Goal: Task Accomplishment & Management: Use online tool/utility

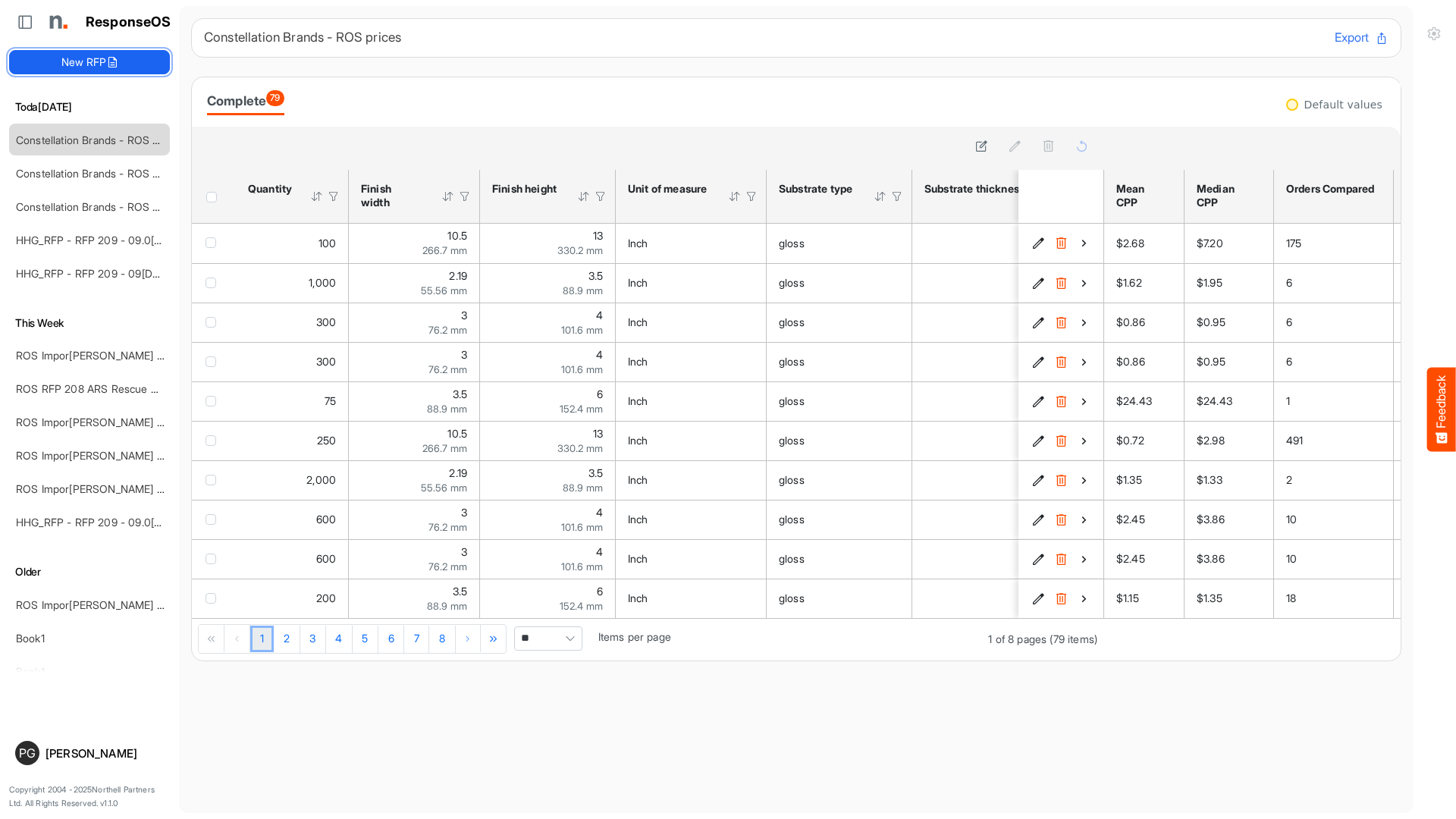
click at [146, 62] on button "New RFP" at bounding box center [89, 62] width 160 height 25
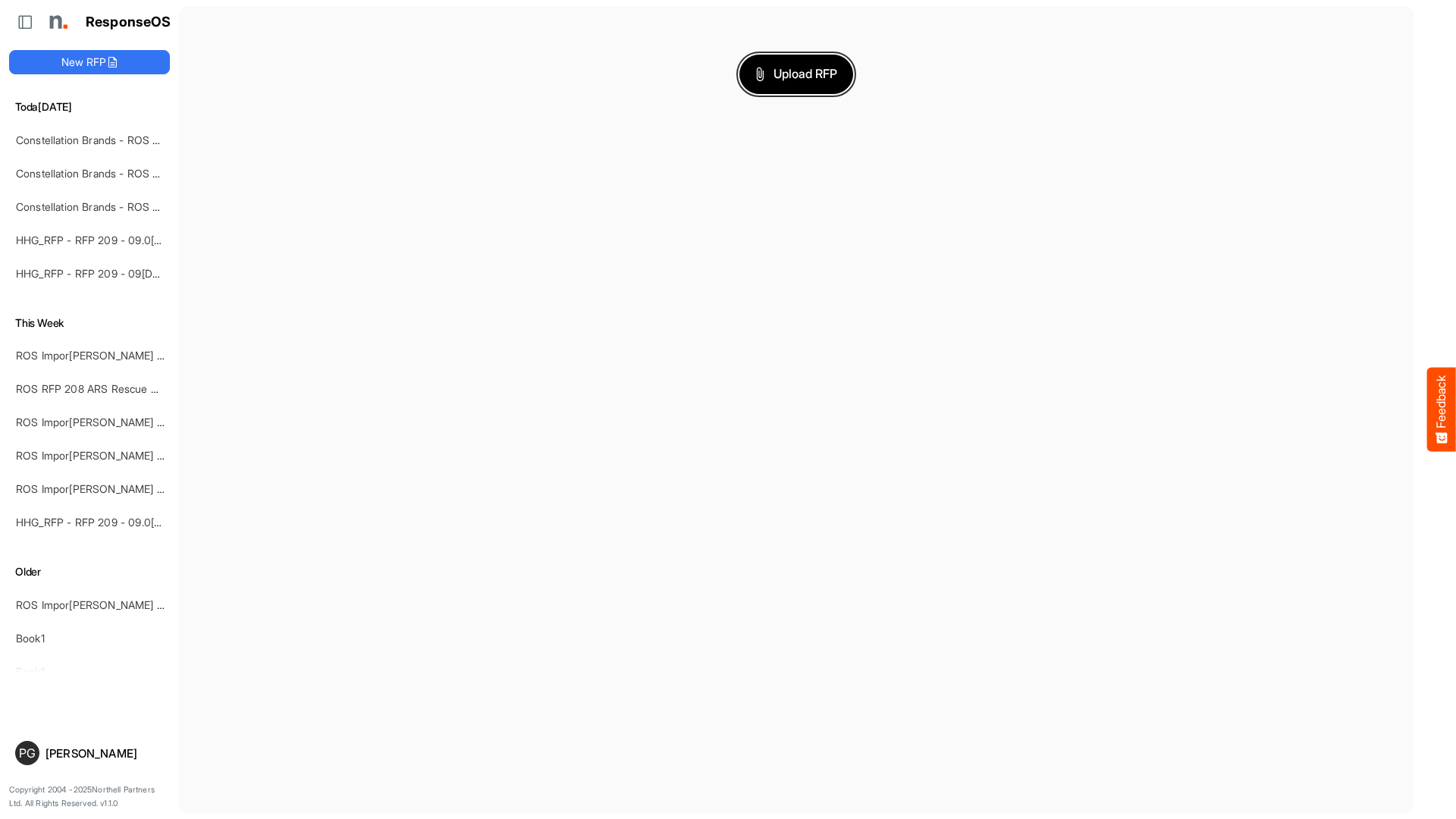
click at [790, 88] on button "Upload RFP" at bounding box center [797, 74] width 114 height 40
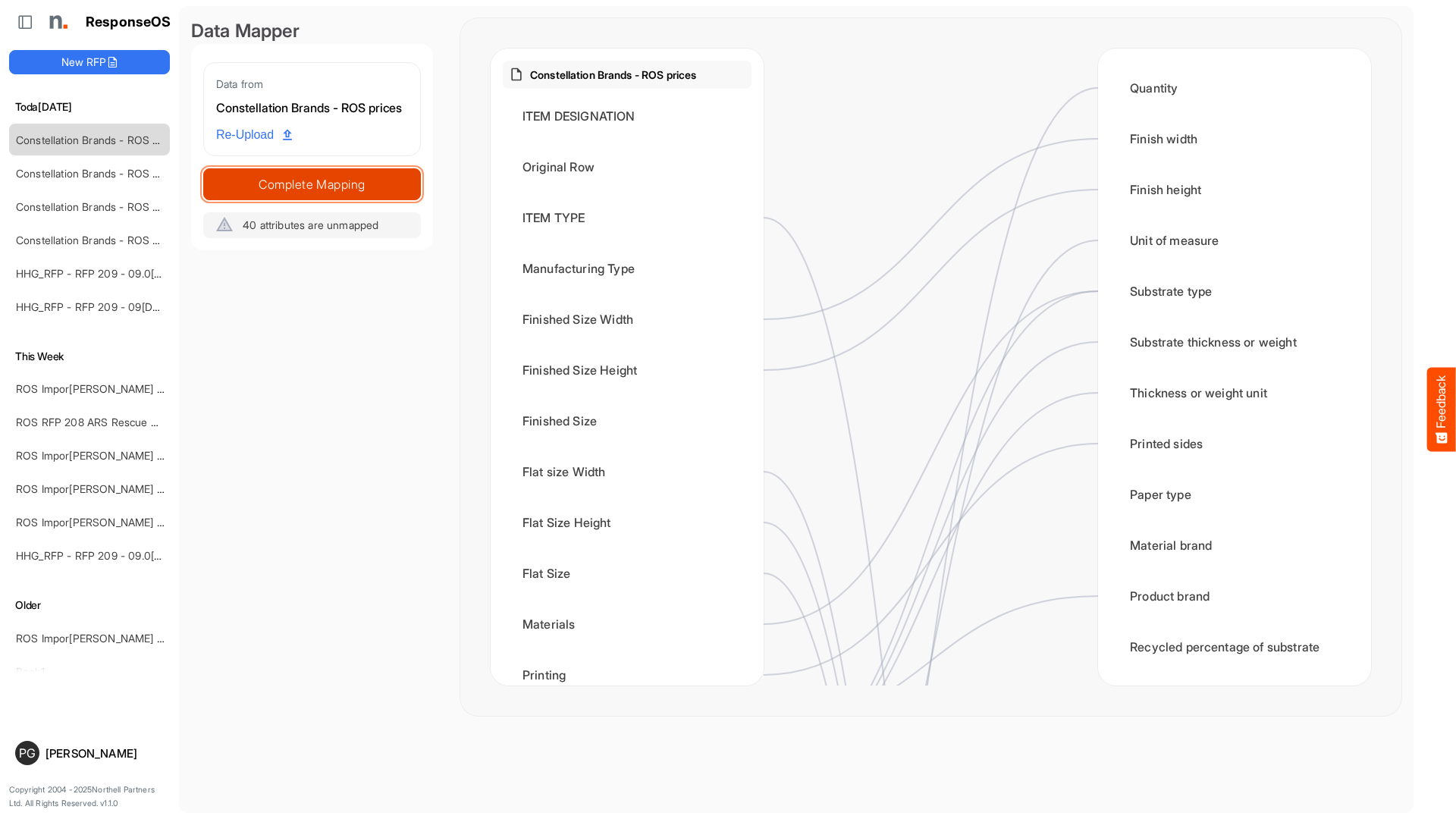
click at [345, 194] on span "Complete Mapping" at bounding box center [311, 184] width 216 height 21
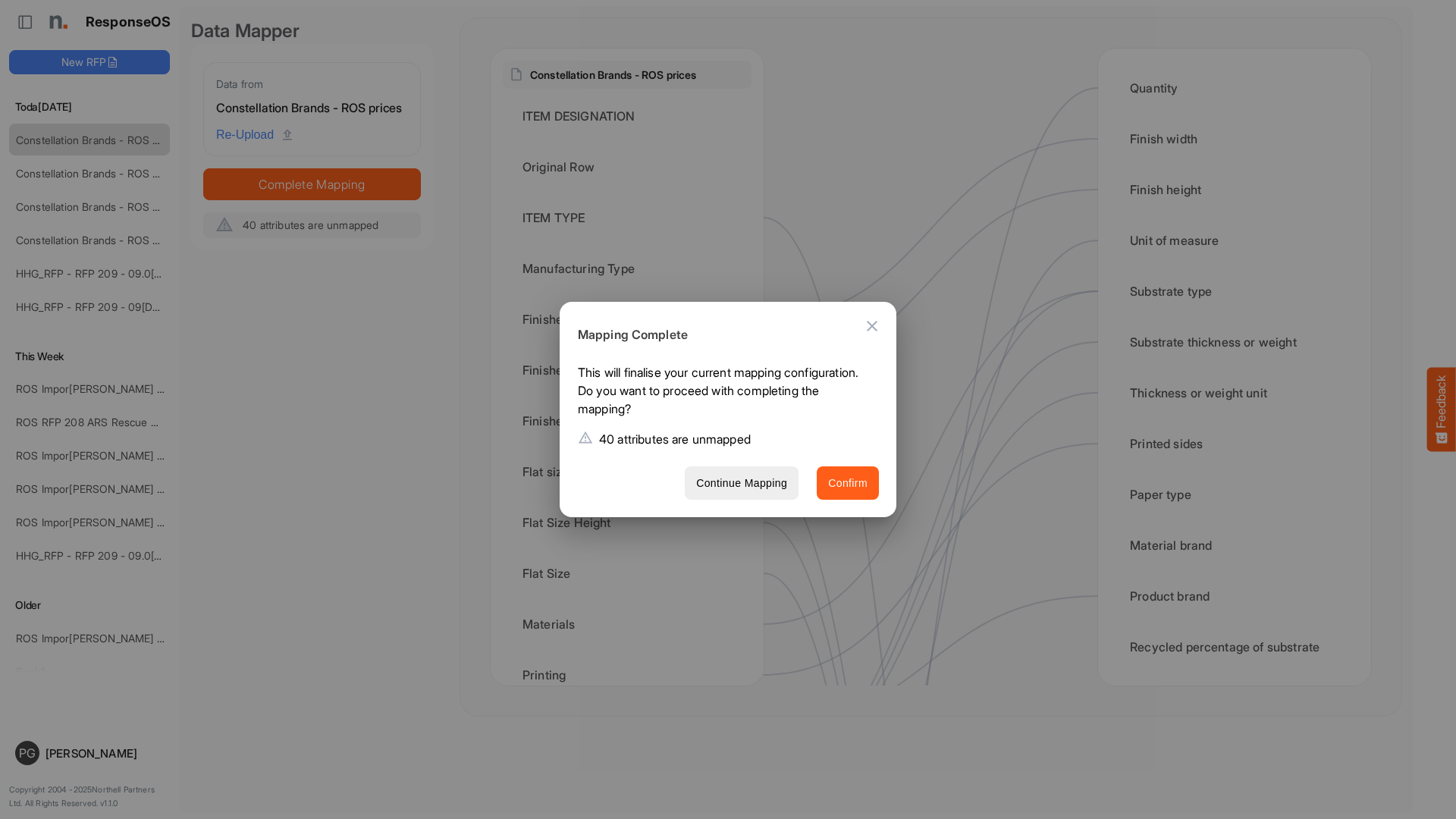
click at [848, 476] on span "Confirm" at bounding box center [848, 484] width 40 height 19
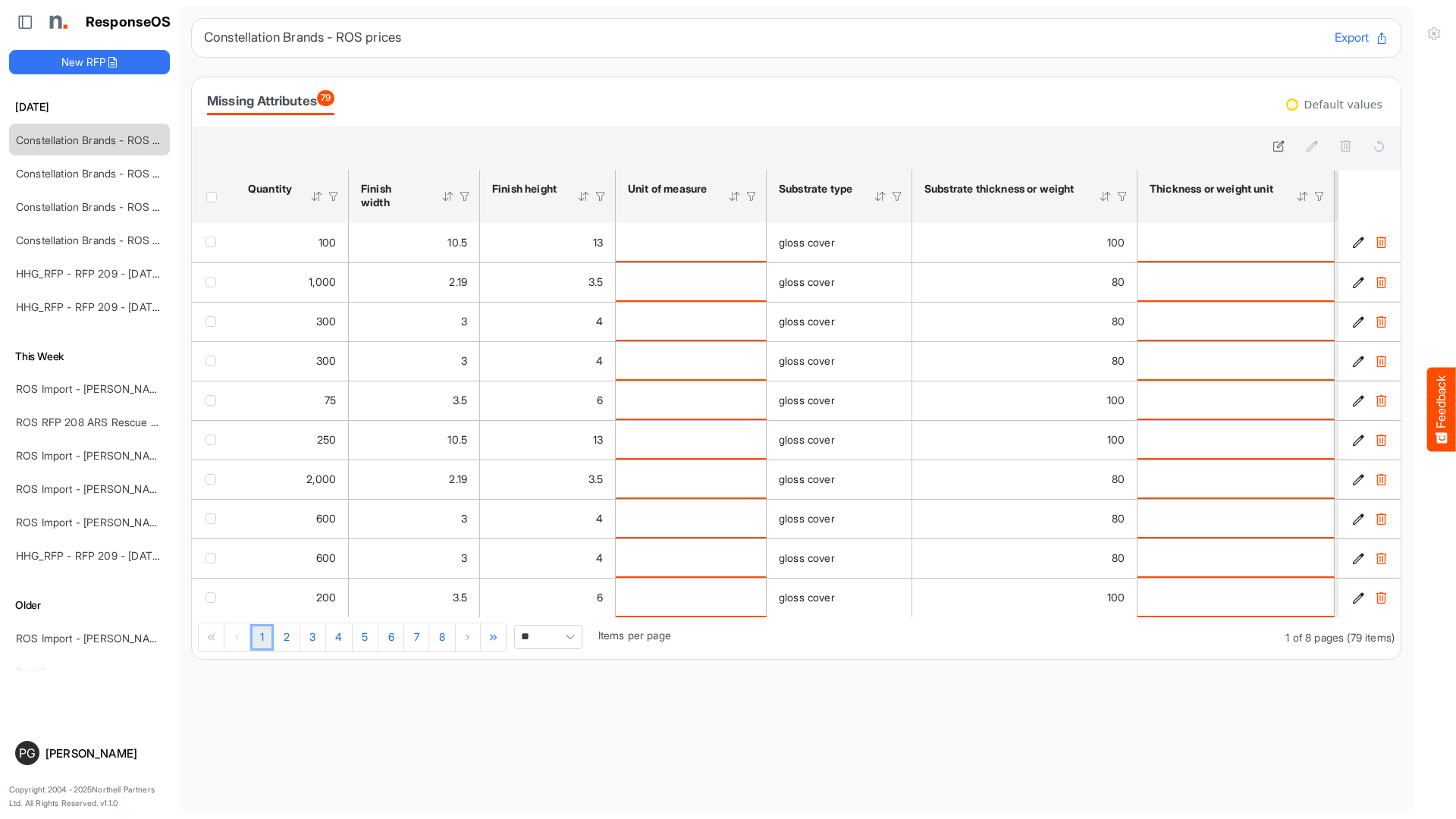
click at [212, 202] on span "Header checkbox" at bounding box center [211, 197] width 10 height 10
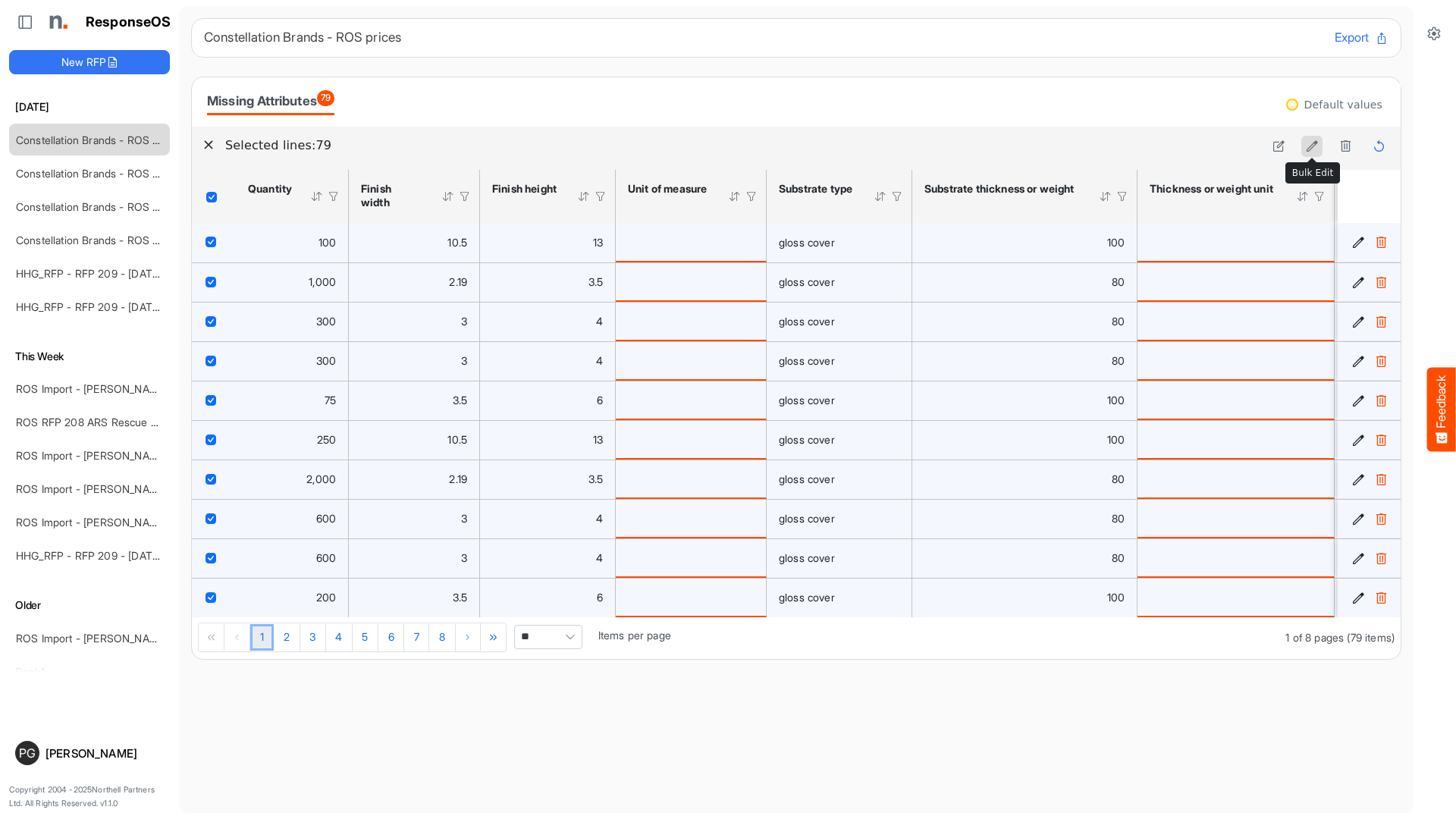
click at [1308, 146] on icon at bounding box center [1312, 146] width 13 height 13
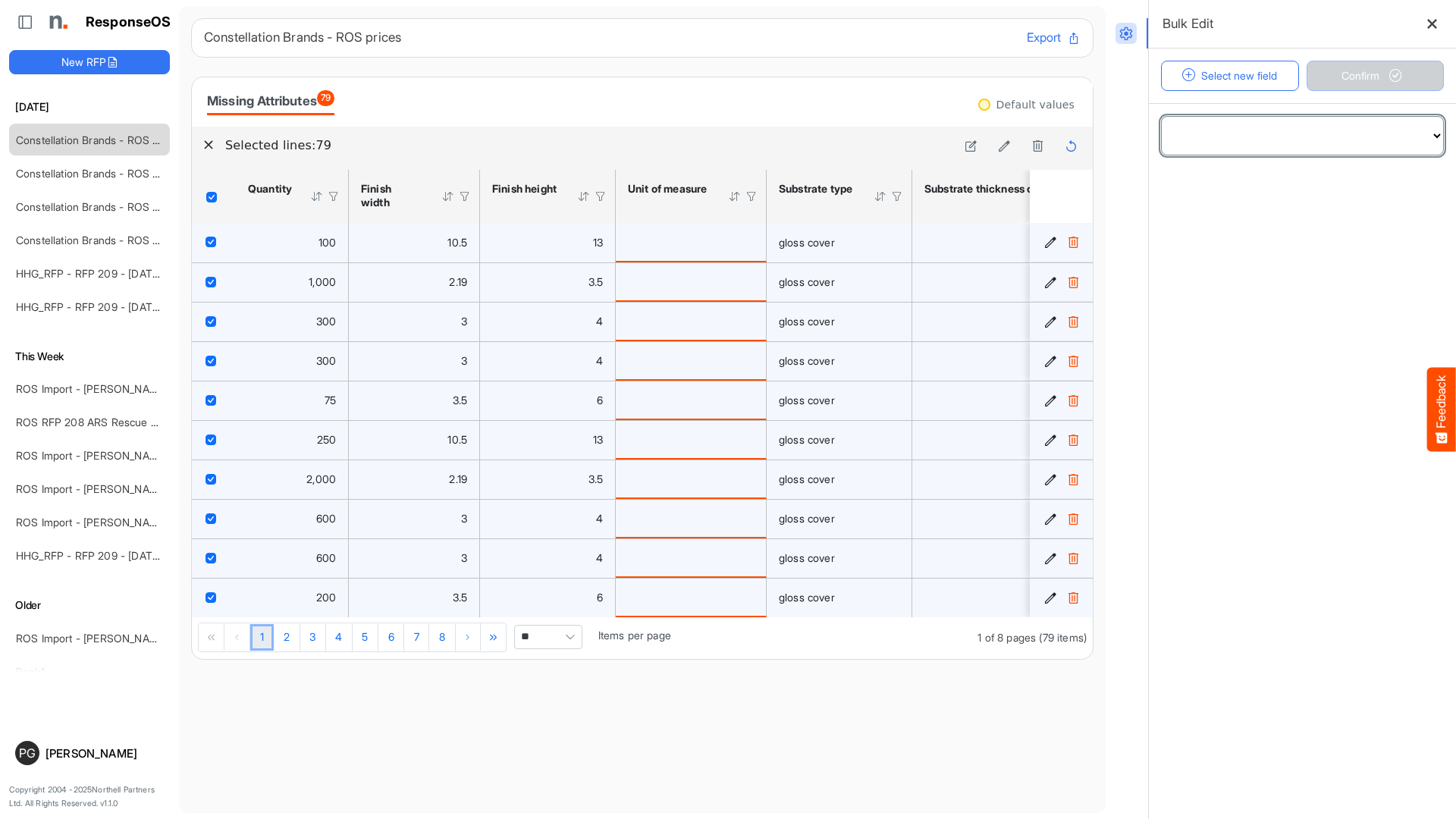
select select "**********"
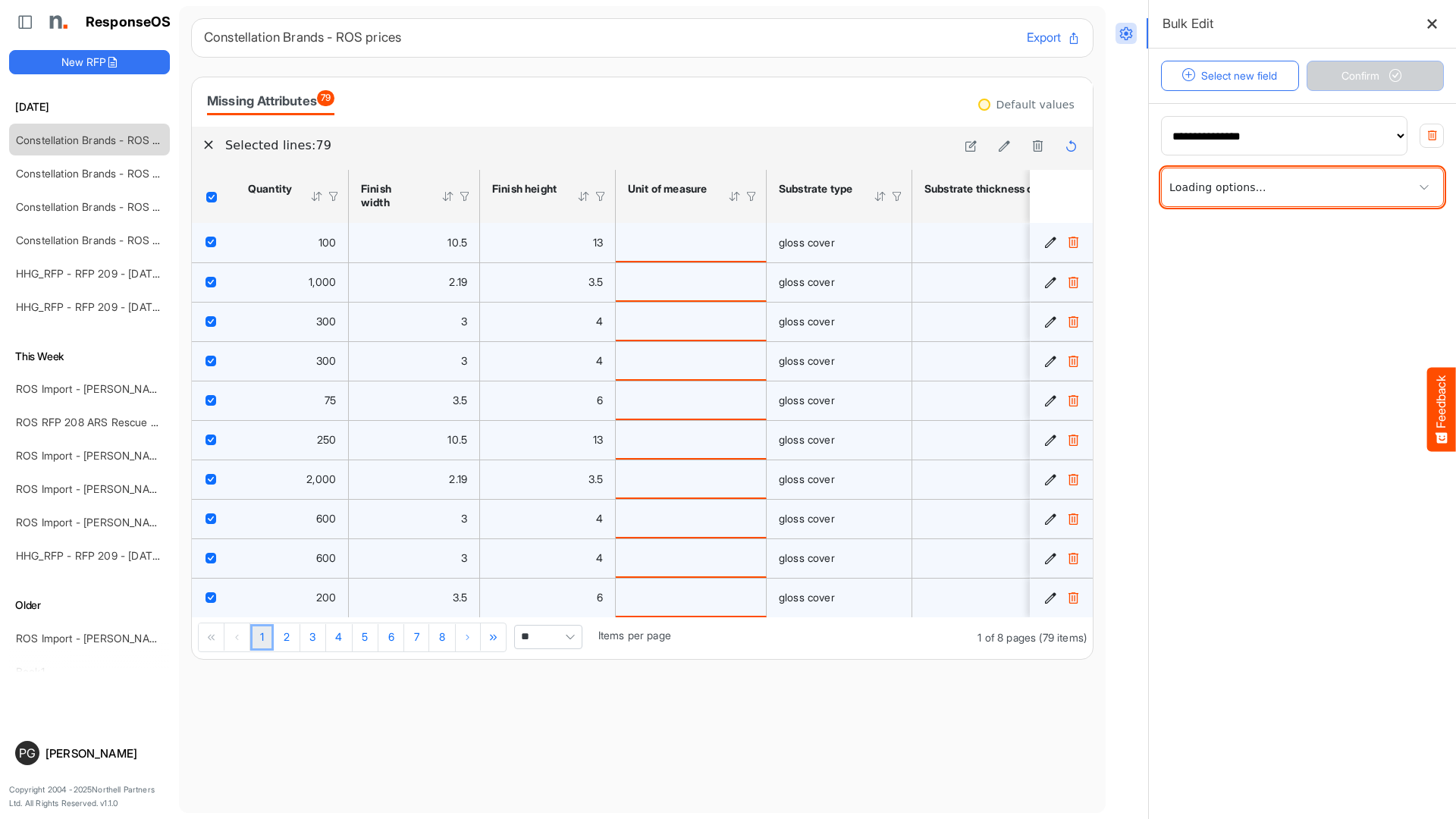
click at [1262, 200] on span at bounding box center [1303, 187] width 281 height 38
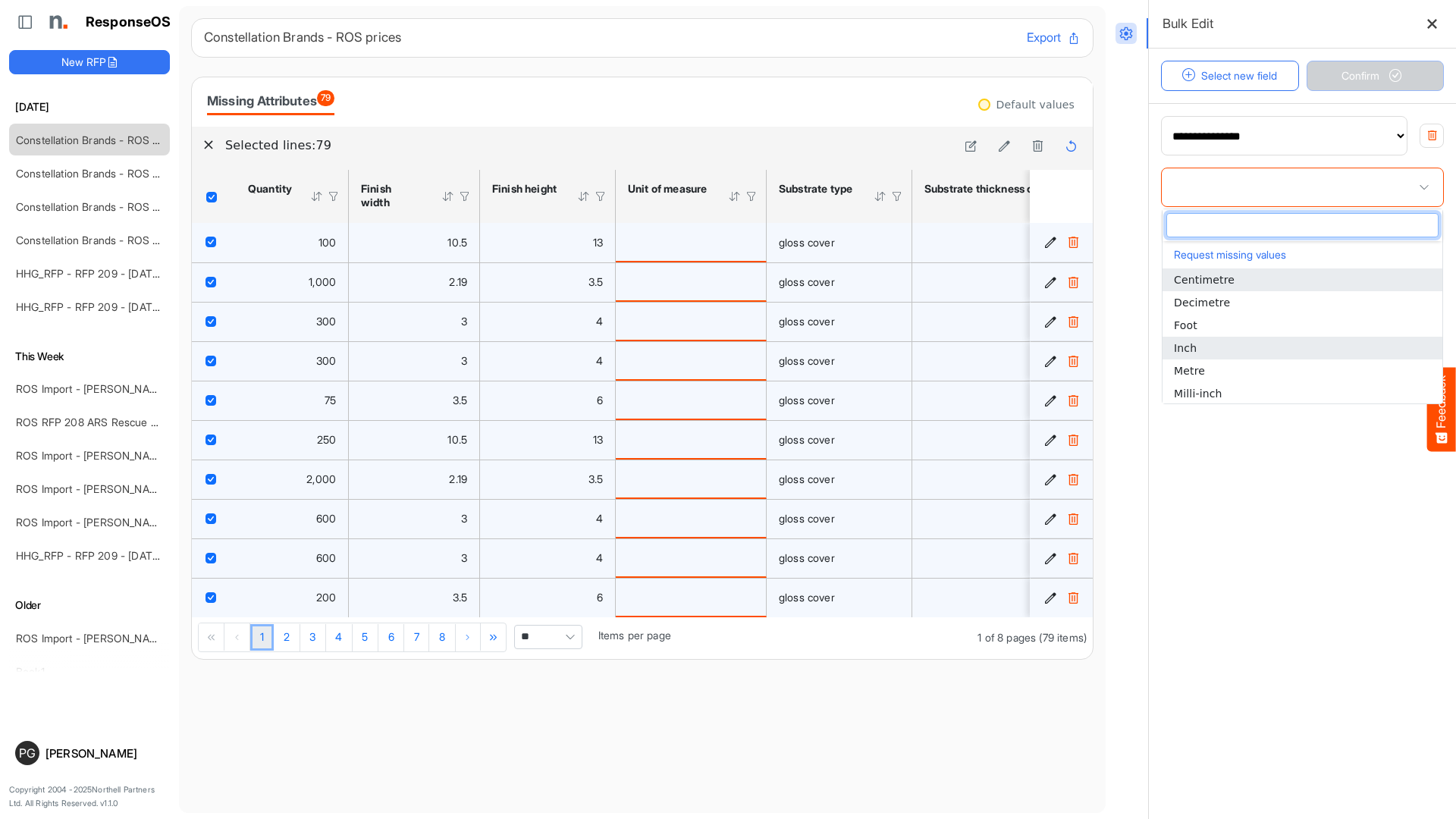
click at [1213, 348] on li "Inch" at bounding box center [1303, 348] width 280 height 23
type input "****"
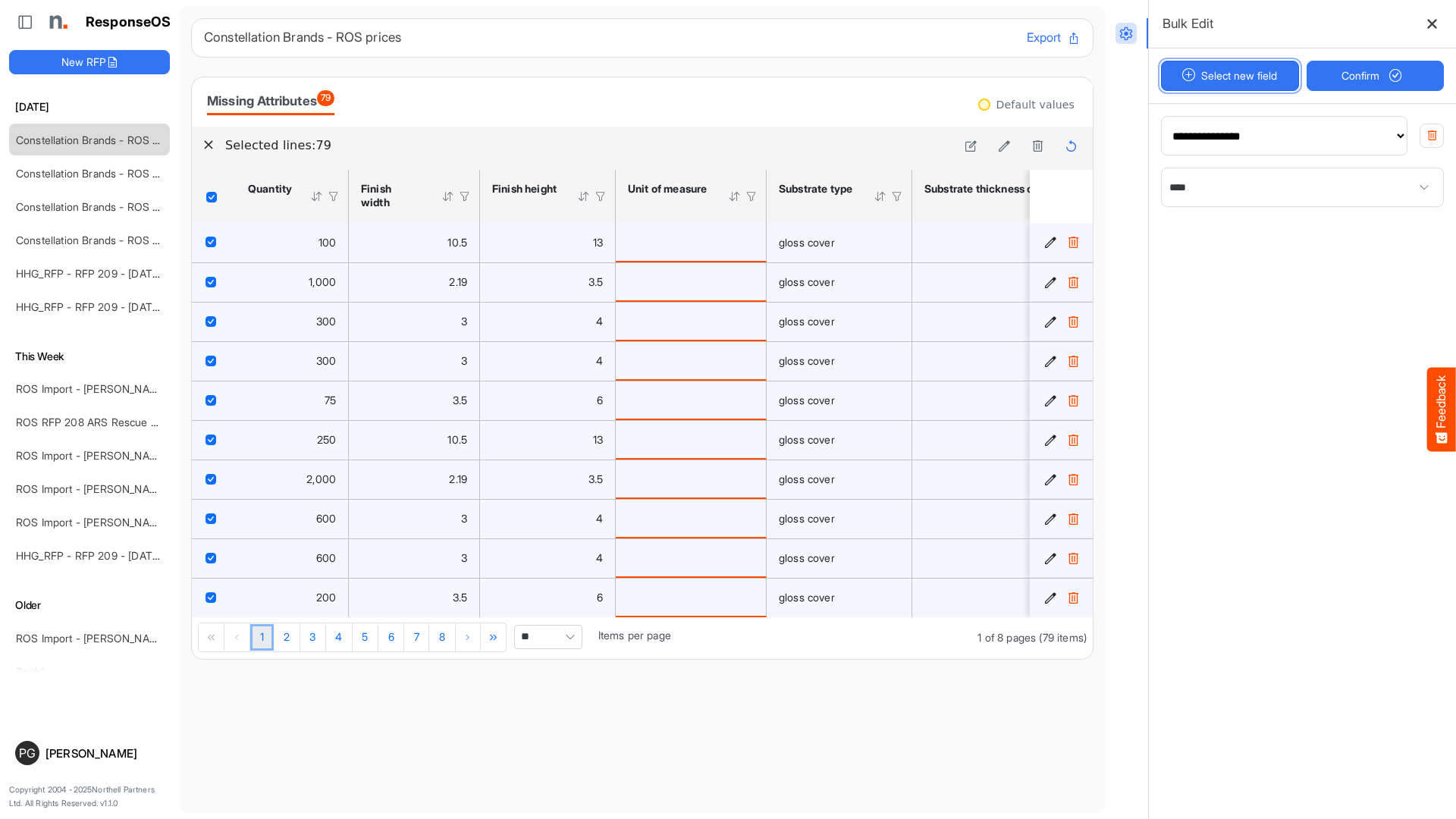
click at [1216, 80] on button "Select new field" at bounding box center [1230, 76] width 138 height 30
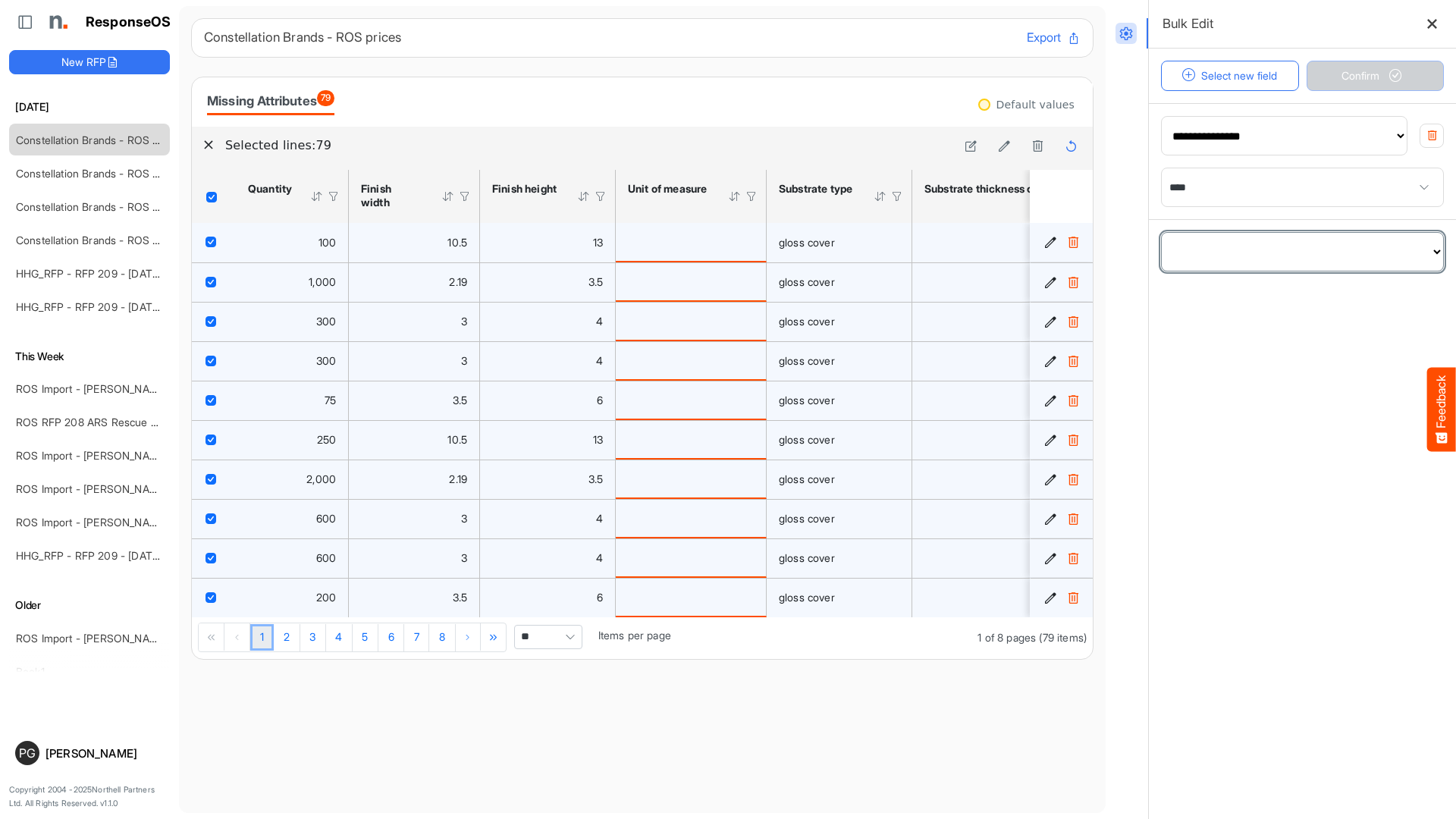
select select "**********"
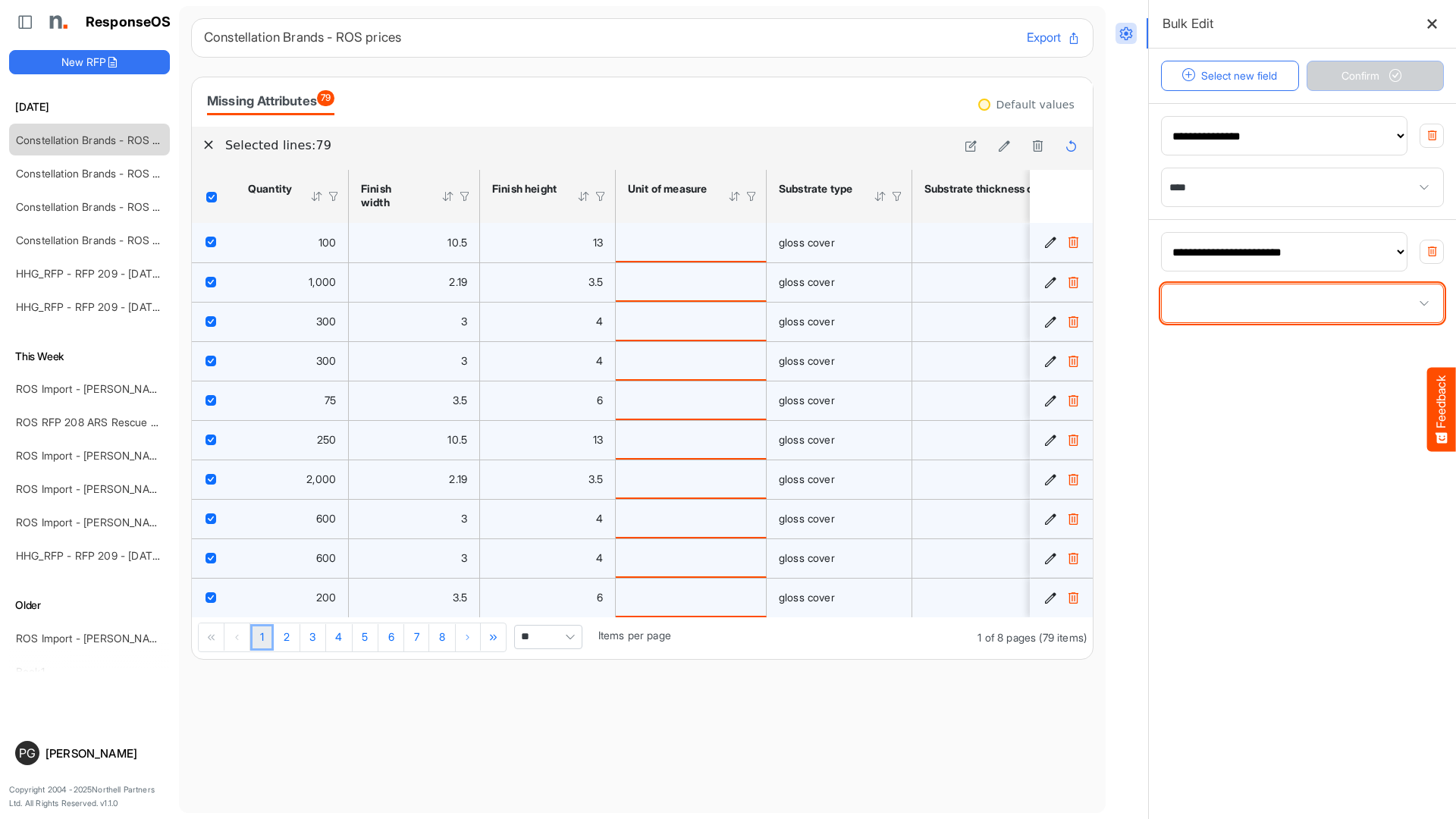
click at [1228, 310] on span at bounding box center [1303, 304] width 281 height 38
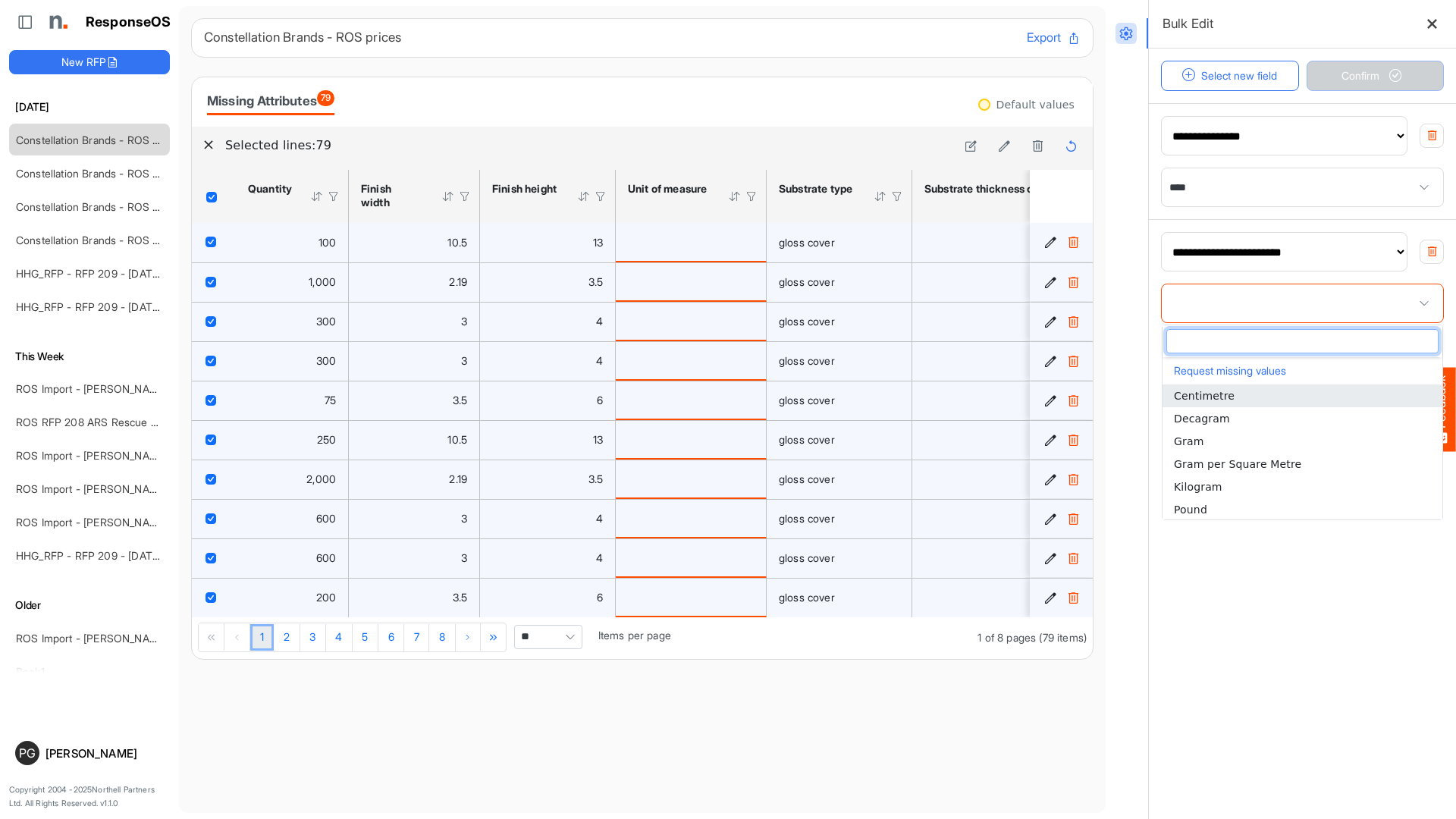
scroll to position [-1, 0]
click at [1234, 508] on li "Pound" at bounding box center [1303, 509] width 280 height 23
type input "*****"
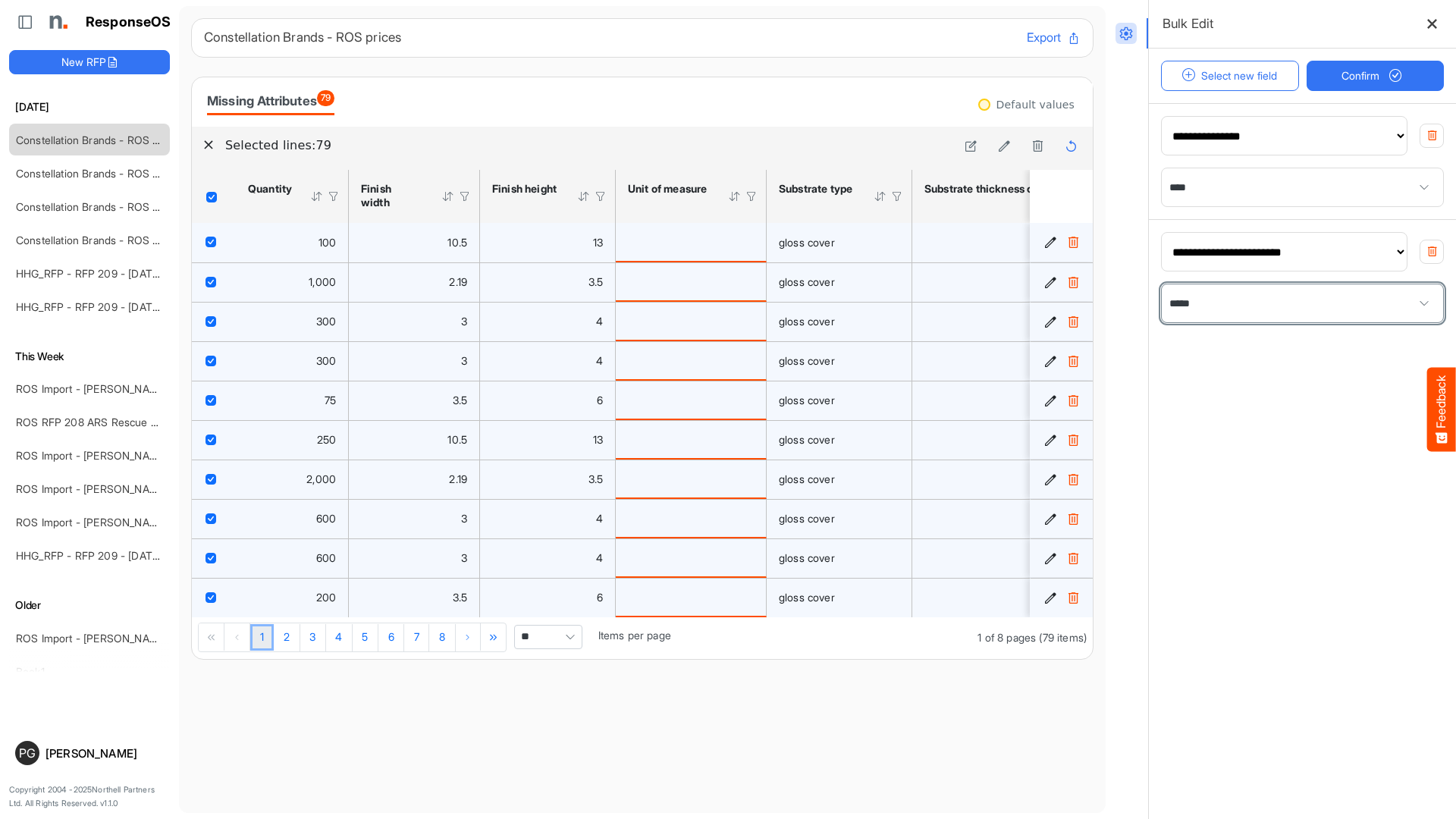
scroll to position [0, 0]
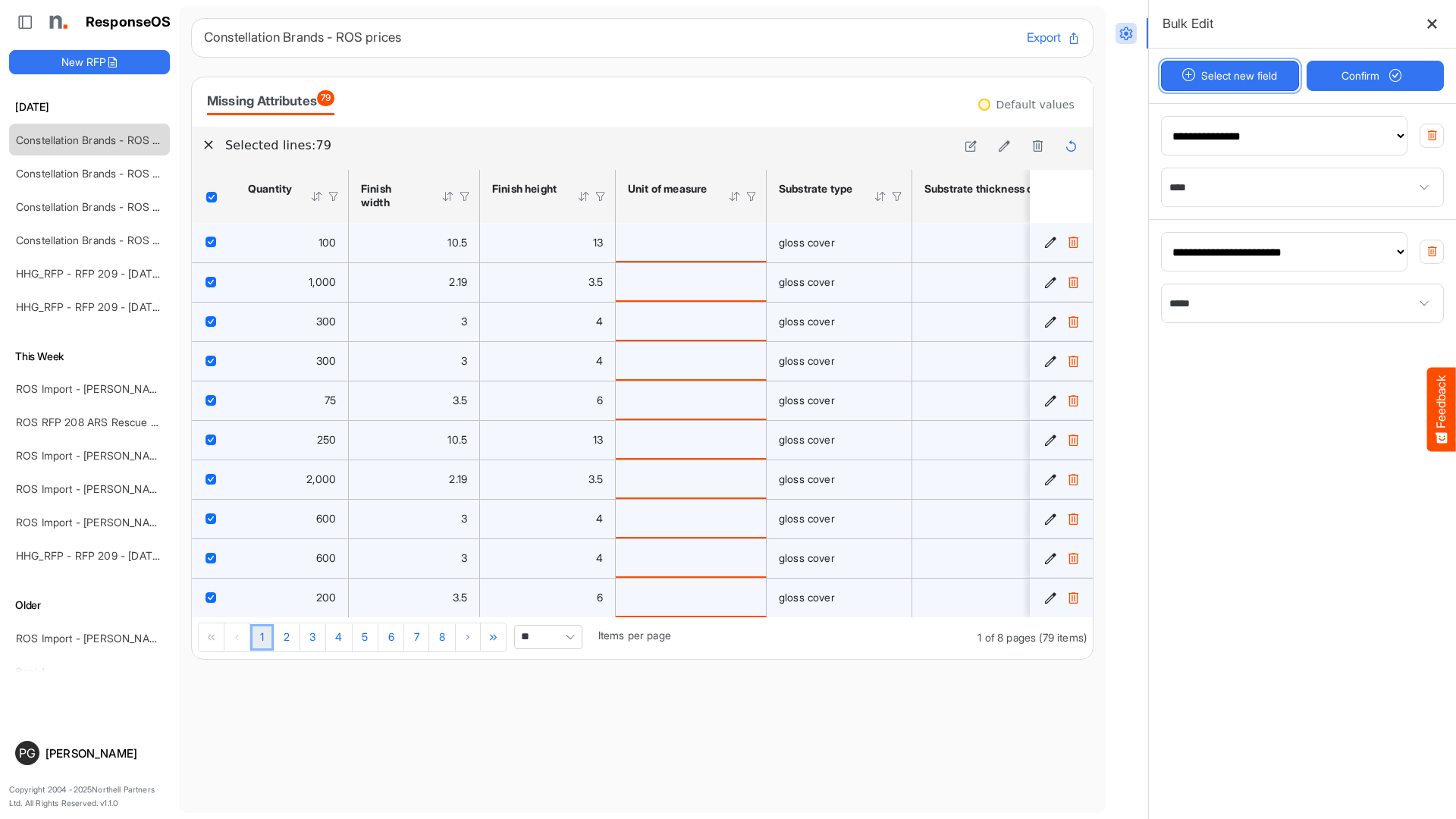
click at [1239, 85] on button "Select new field" at bounding box center [1230, 76] width 138 height 30
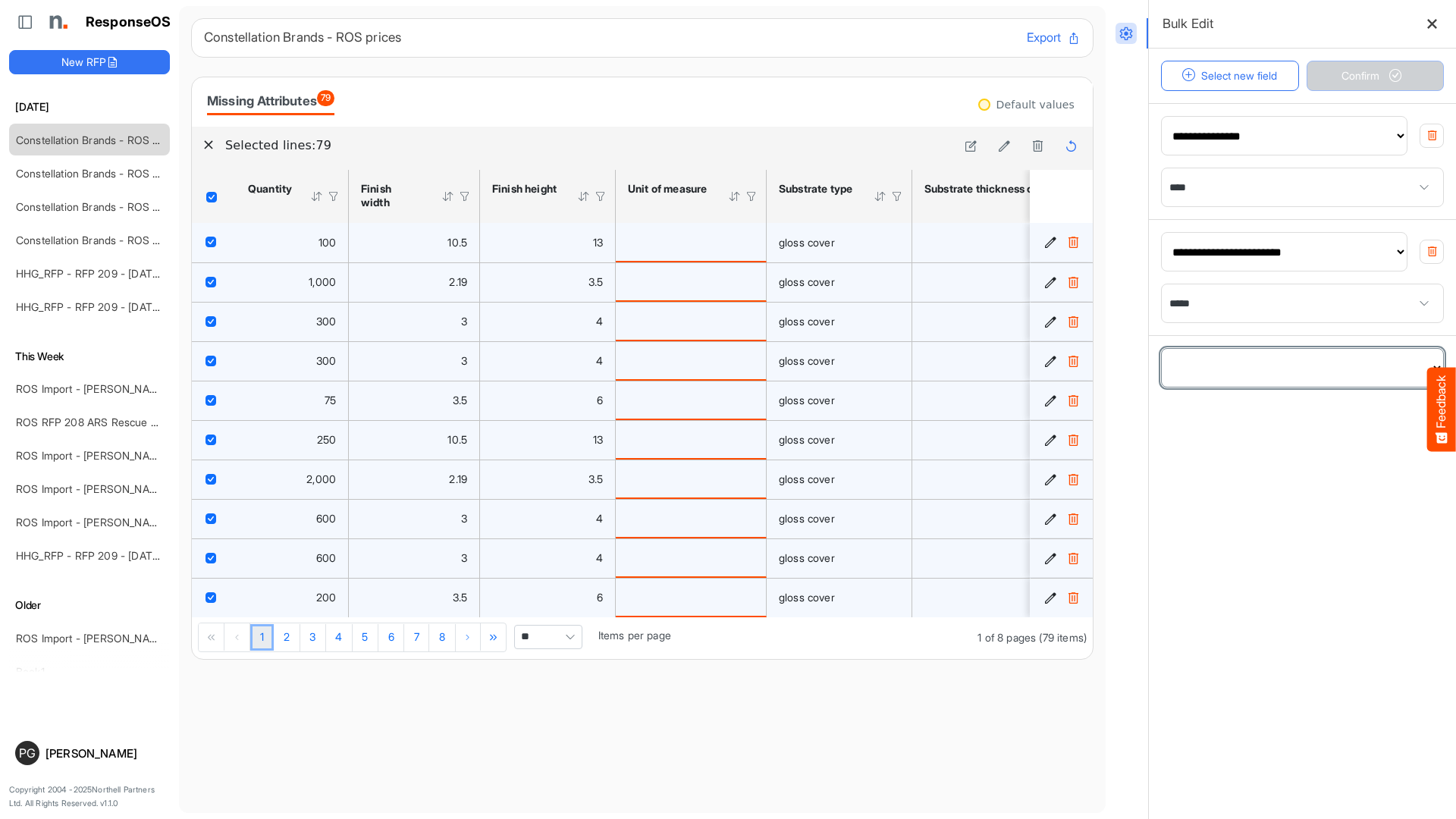
select select "**********"
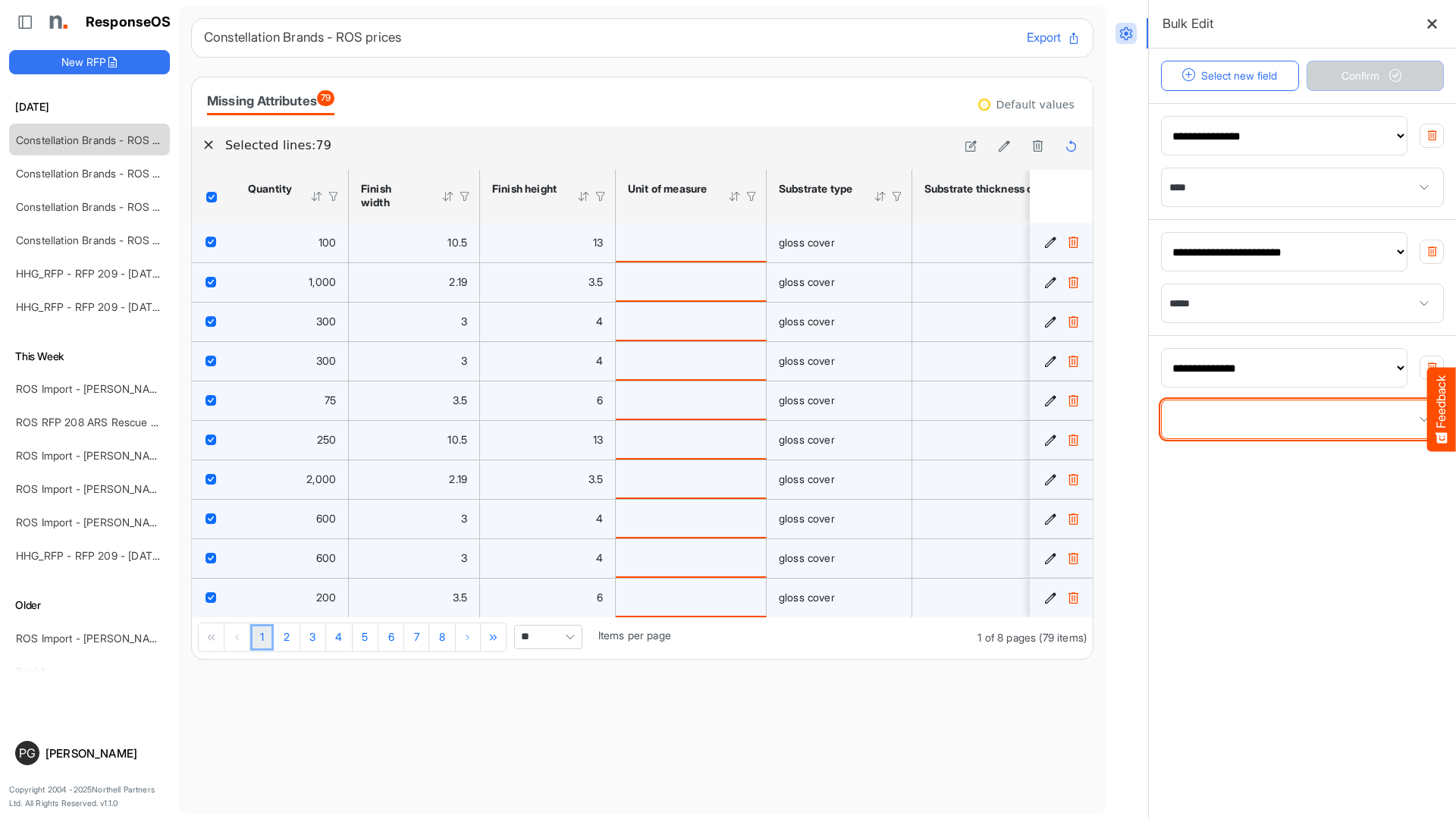
click at [1239, 420] on span at bounding box center [1303, 420] width 281 height 38
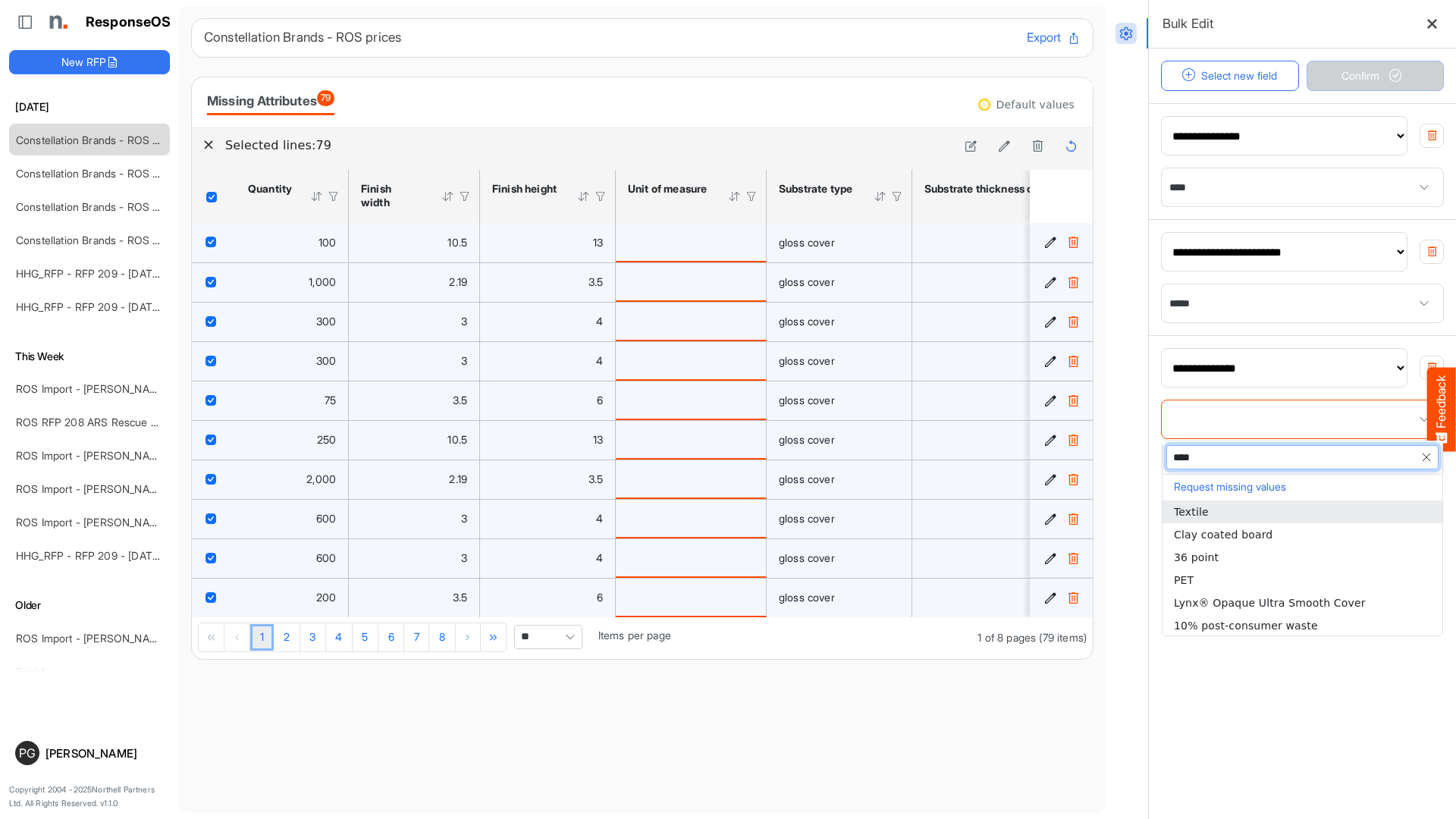
type input "*****"
click at [1213, 553] on li "Gloss" at bounding box center [1303, 557] width 280 height 23
type input "*****"
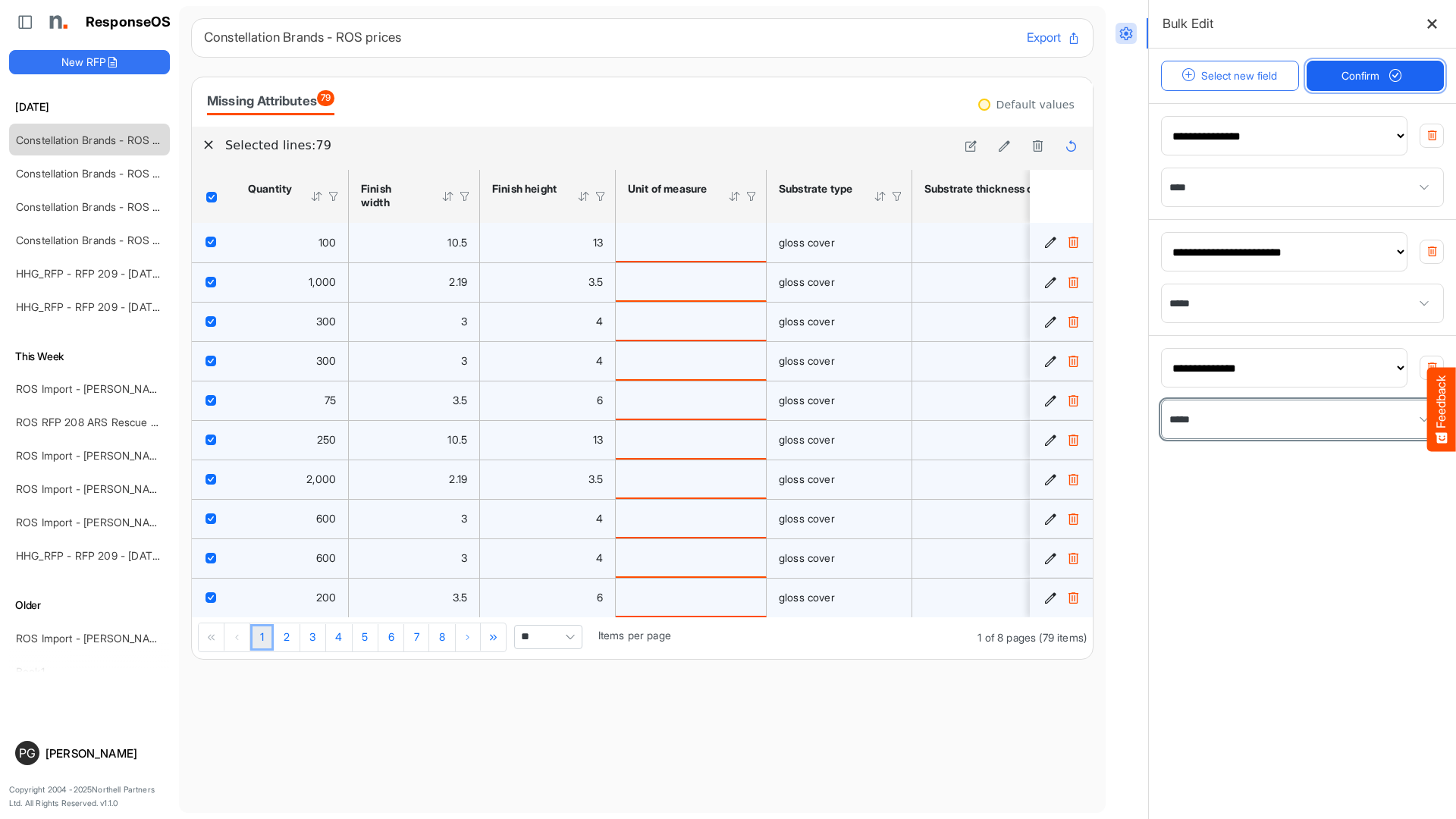
scroll to position [0, 1]
click at [1360, 80] on span "Confirm" at bounding box center [1375, 75] width 66 height 17
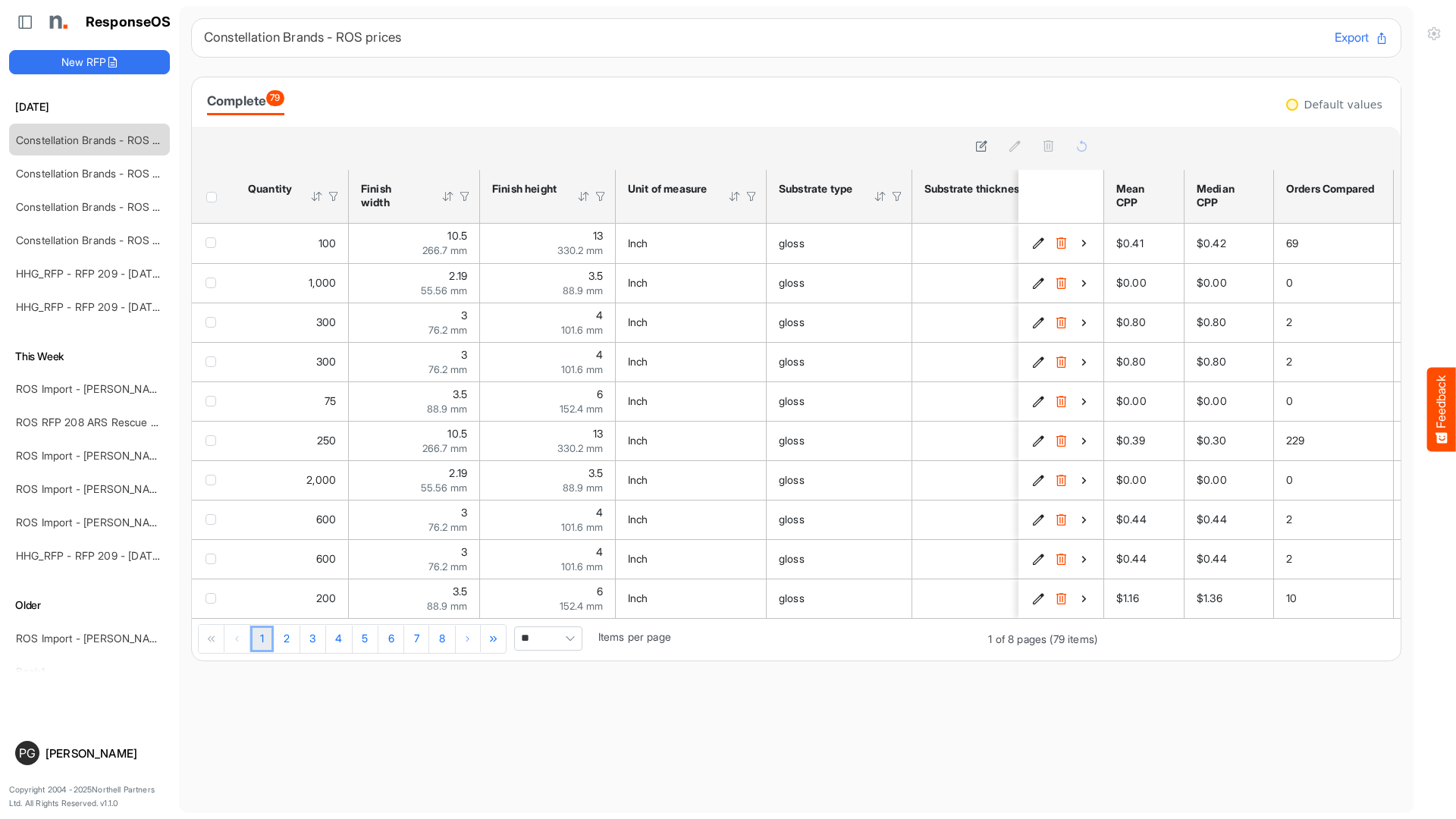
scroll to position [0, 0]
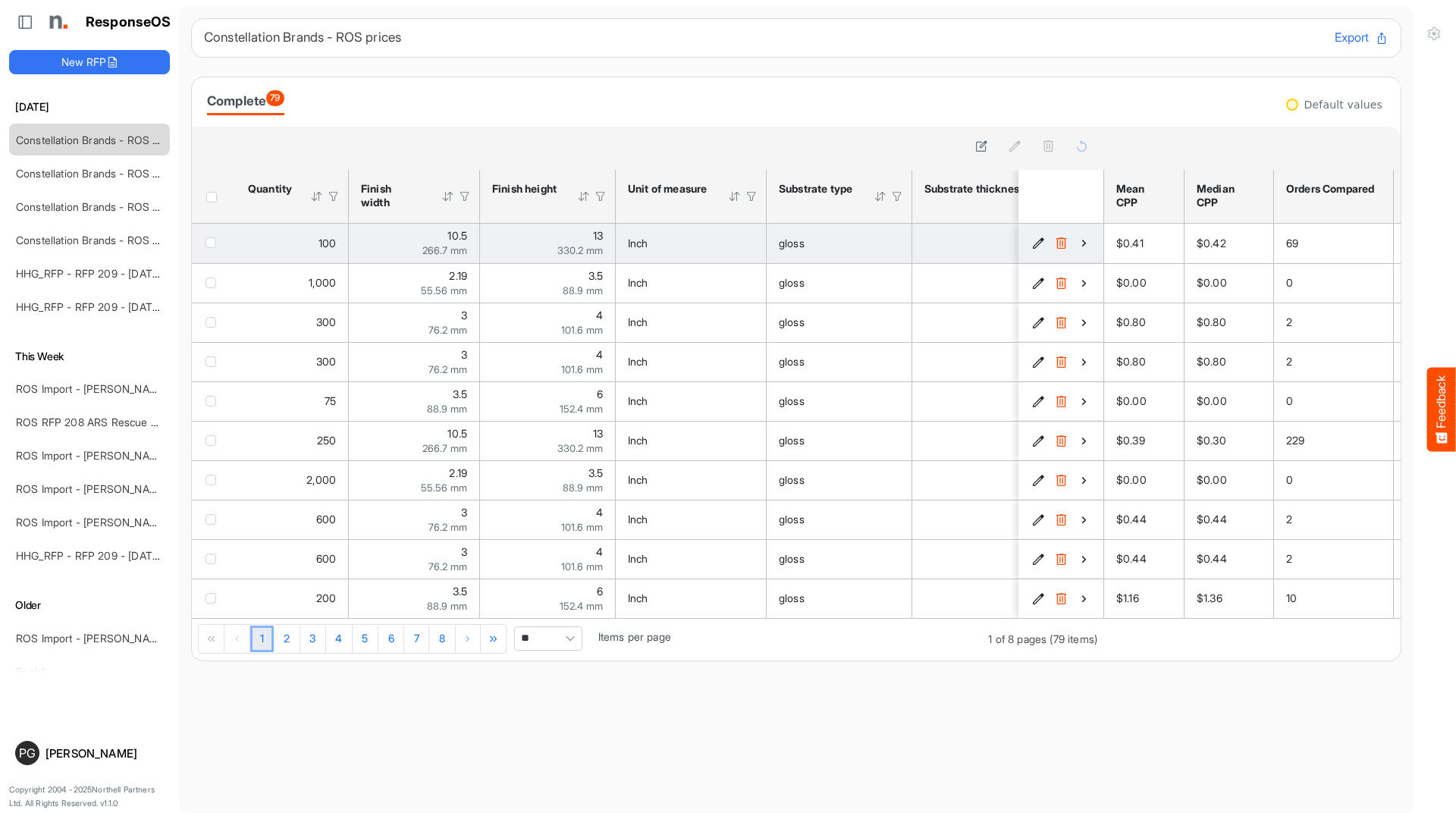
click at [1081, 247] on icon "7251bc2b-c0c6-42e2-aa3d-02e9f1af4ada is template cell Column Header" at bounding box center [1084, 243] width 13 height 13
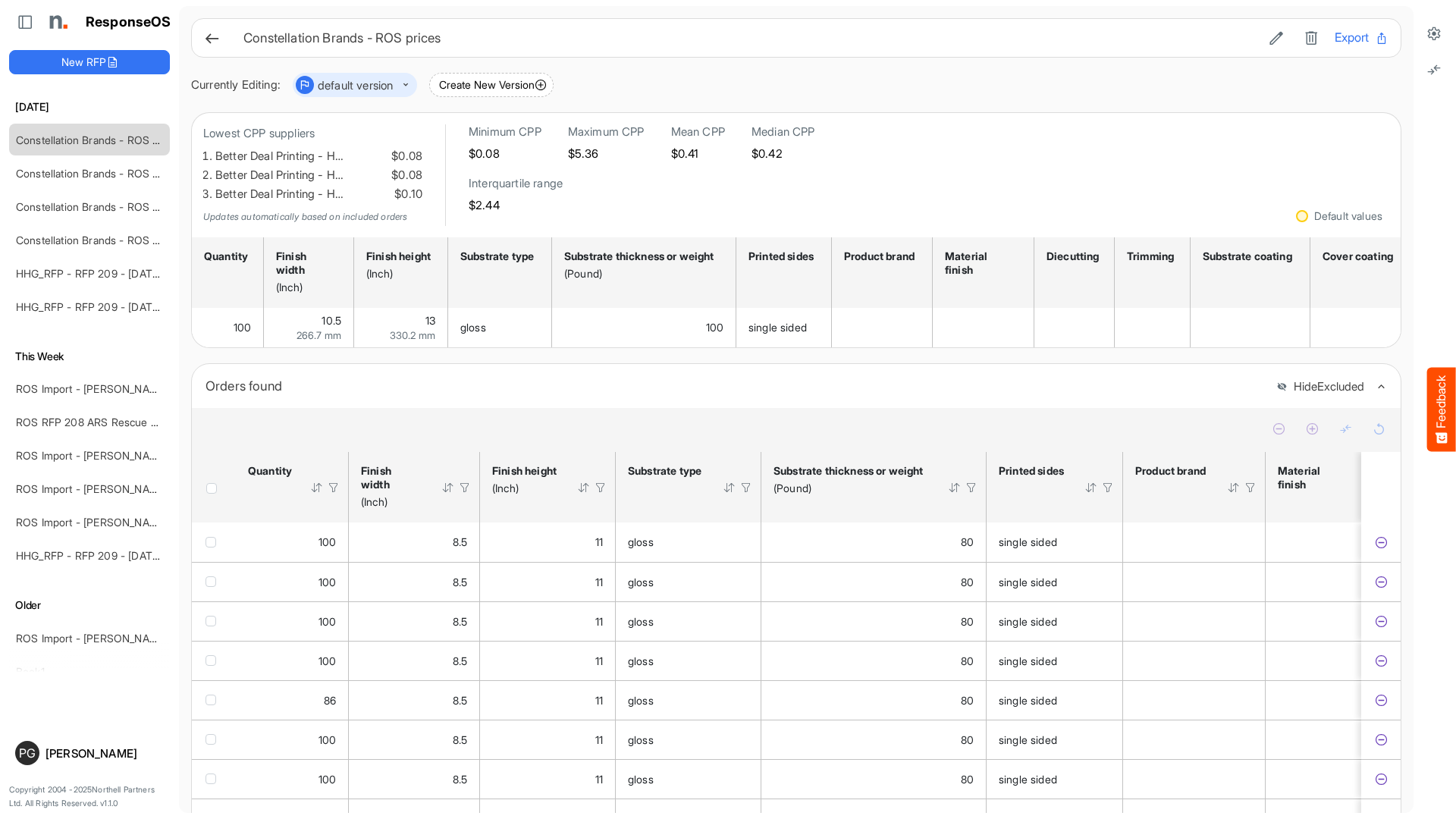
click at [216, 42] on icon at bounding box center [212, 38] width 16 height 16
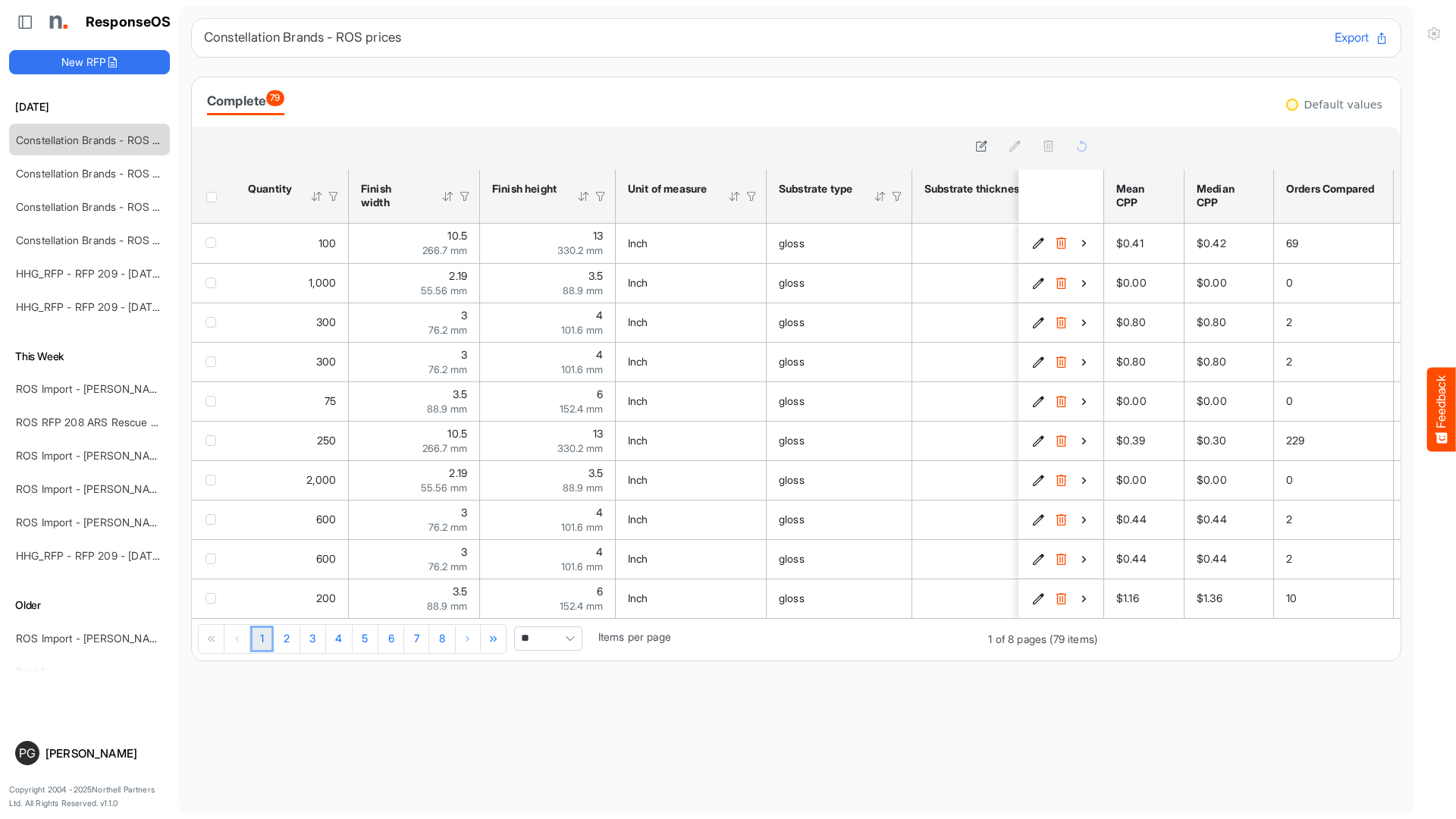
click at [573, 650] on span "Pagerdropdown" at bounding box center [570, 639] width 23 height 23
click at [555, 758] on li "All" at bounding box center [552, 763] width 66 height 23
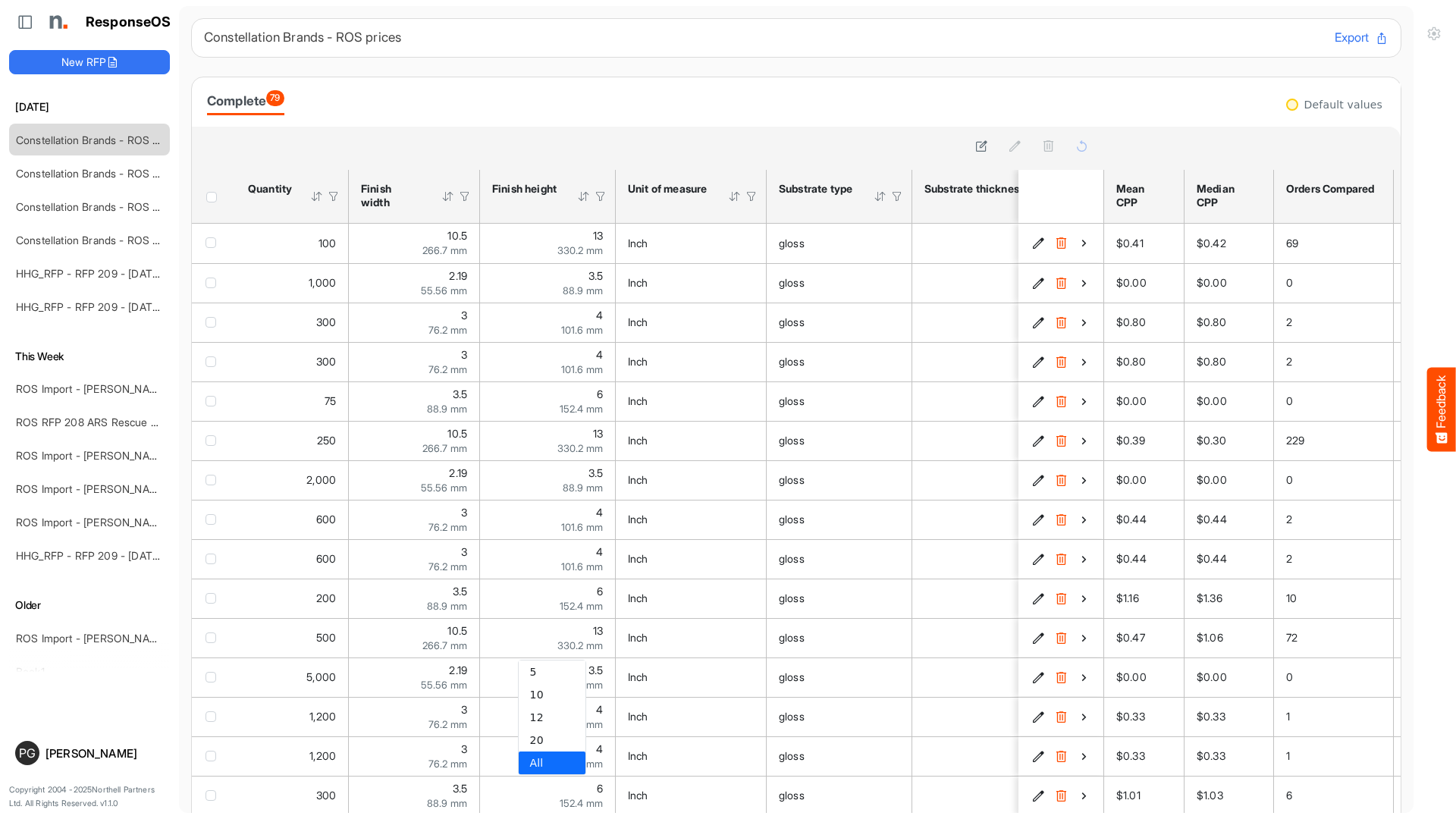
type input "***"
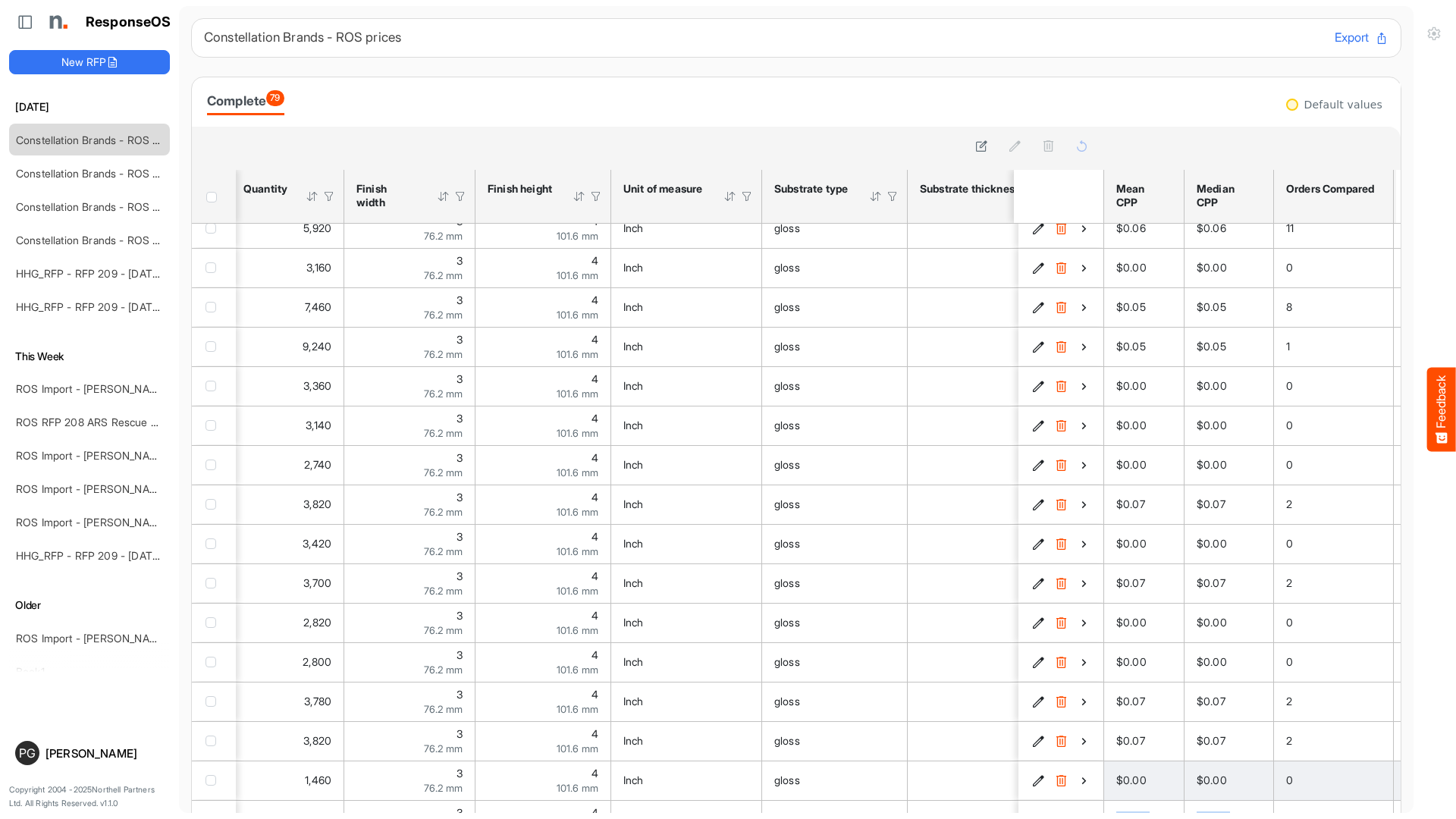
drag, startPoint x: 1393, startPoint y: 785, endPoint x: 1391, endPoint y: 794, distance: 9.2
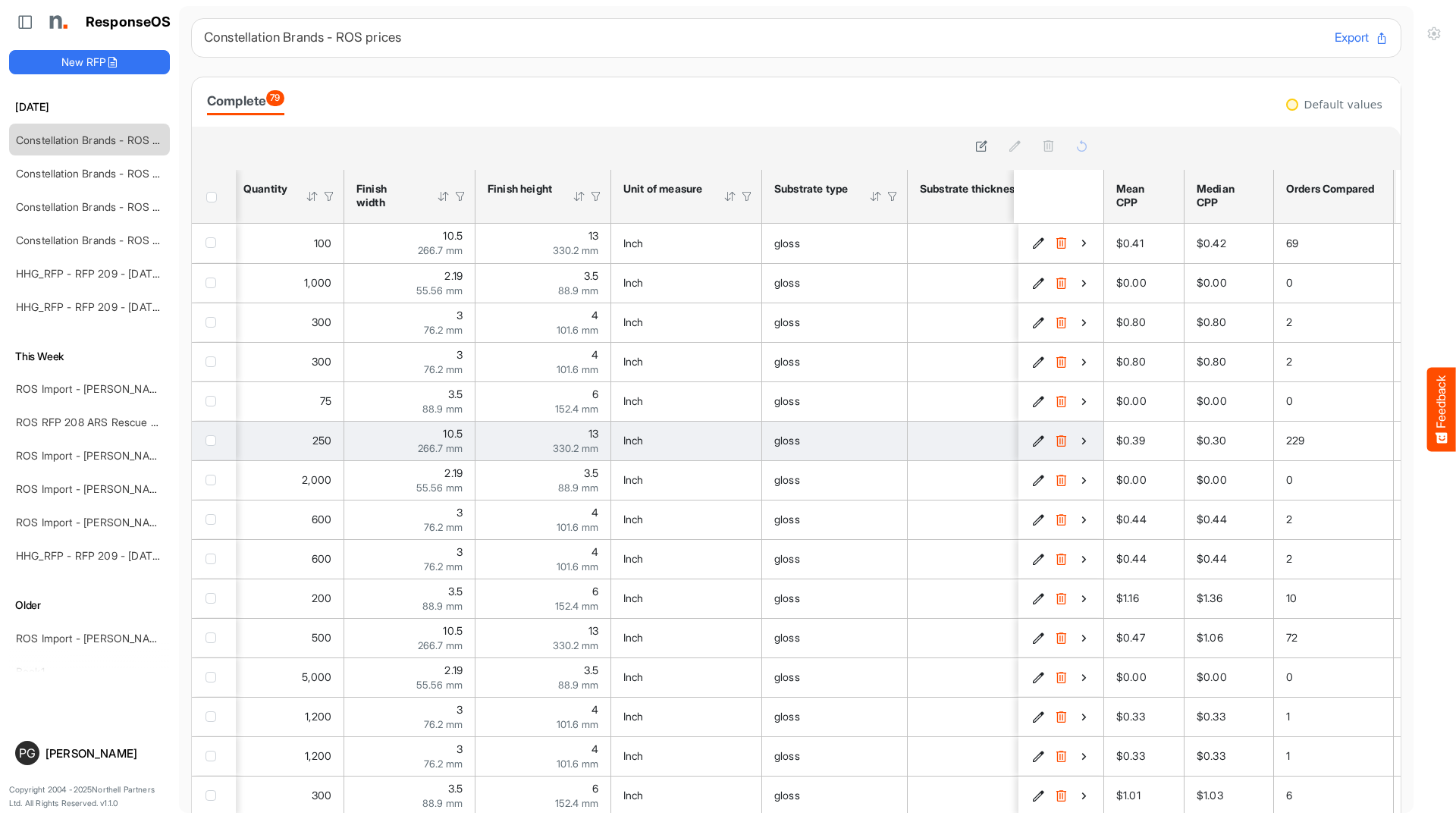
click at [1081, 442] on icon "0935ec07-e395-4458-8236-6f3477f0a48d is template cell Column Header" at bounding box center [1084, 441] width 13 height 13
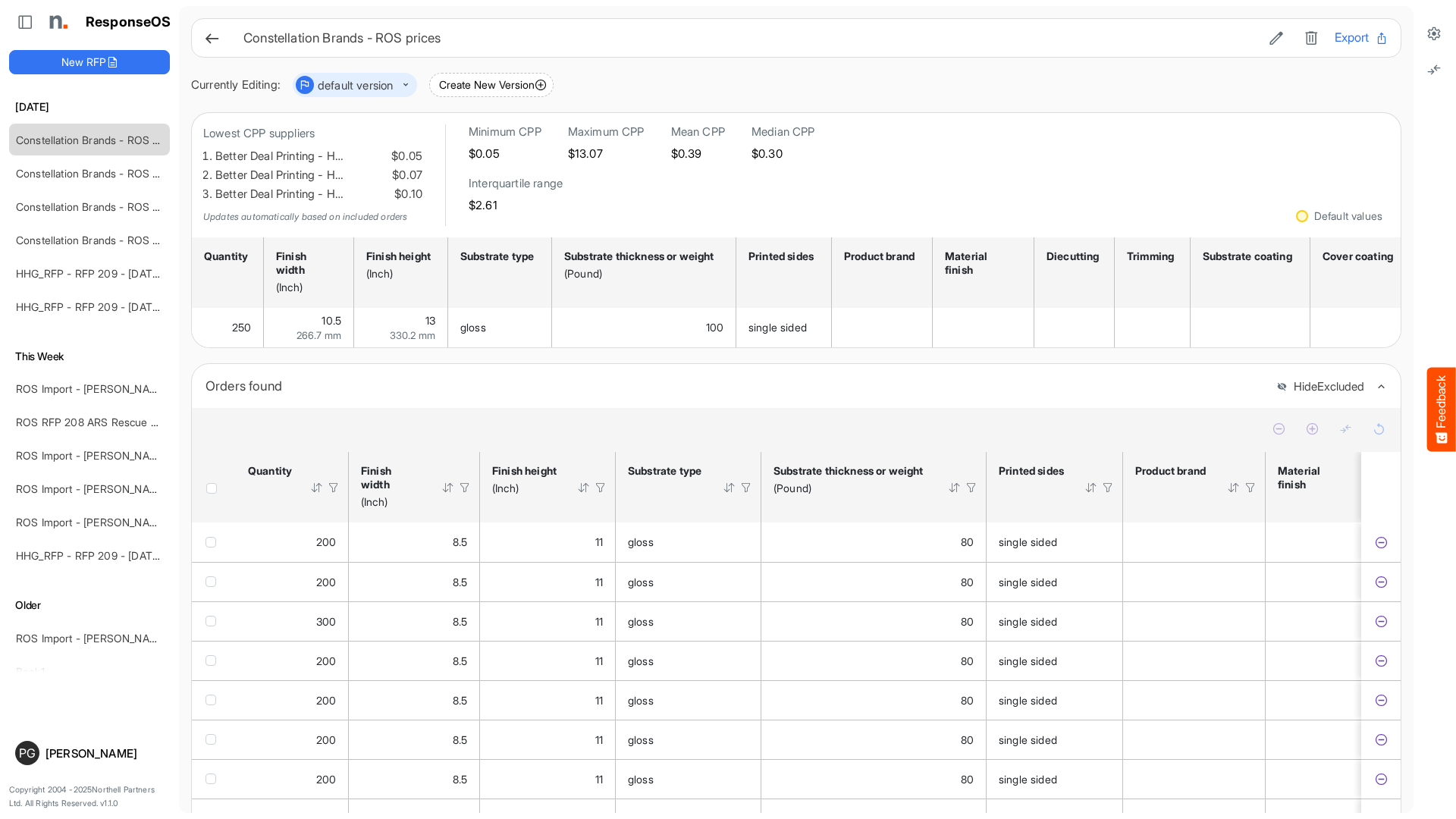
click at [215, 40] on icon at bounding box center [212, 38] width 16 height 16
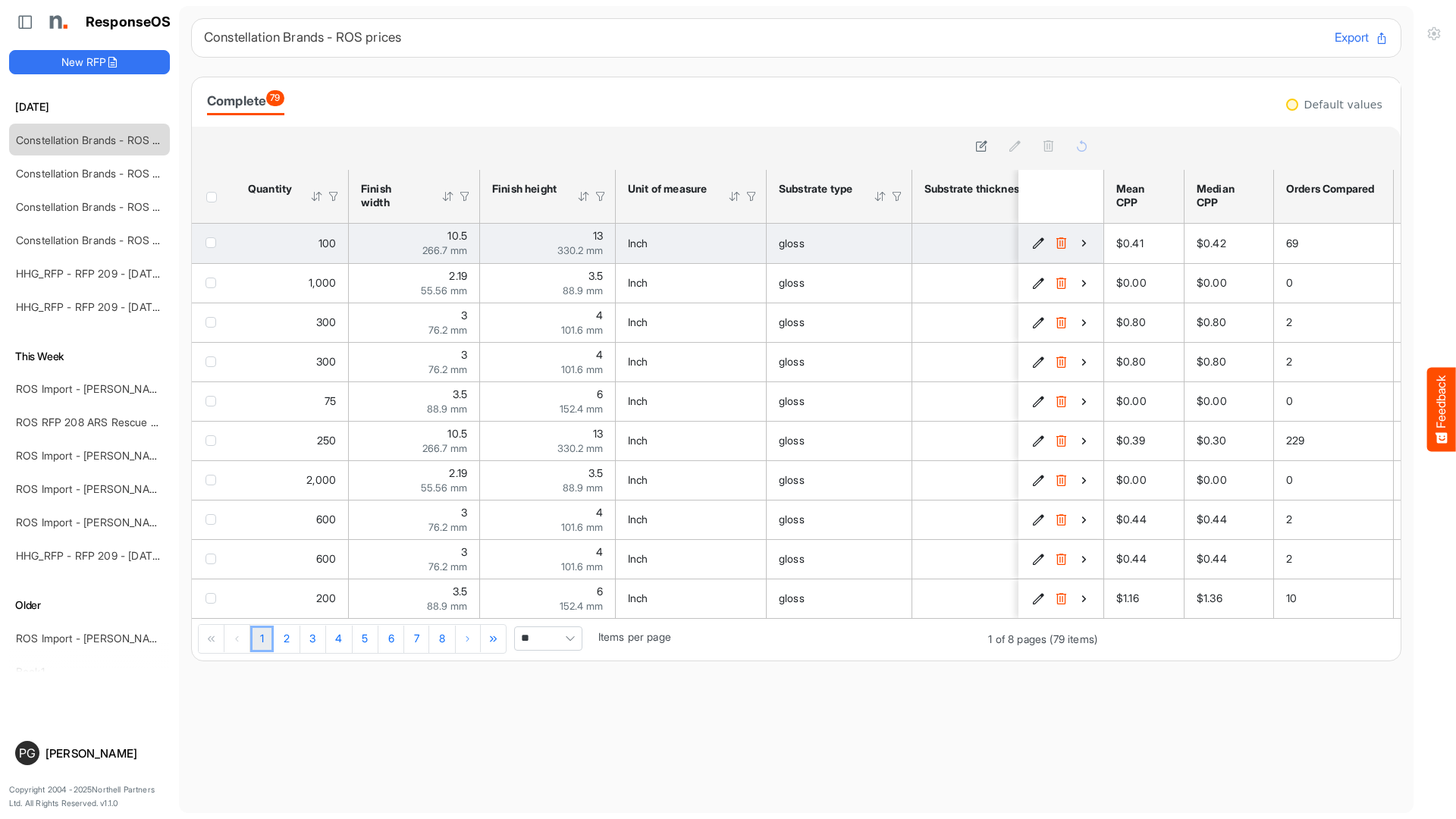
click at [1085, 247] on icon "7251bc2b-c0c6-42e2-aa3d-02e9f1af4ada is template cell Column Header" at bounding box center [1084, 243] width 13 height 13
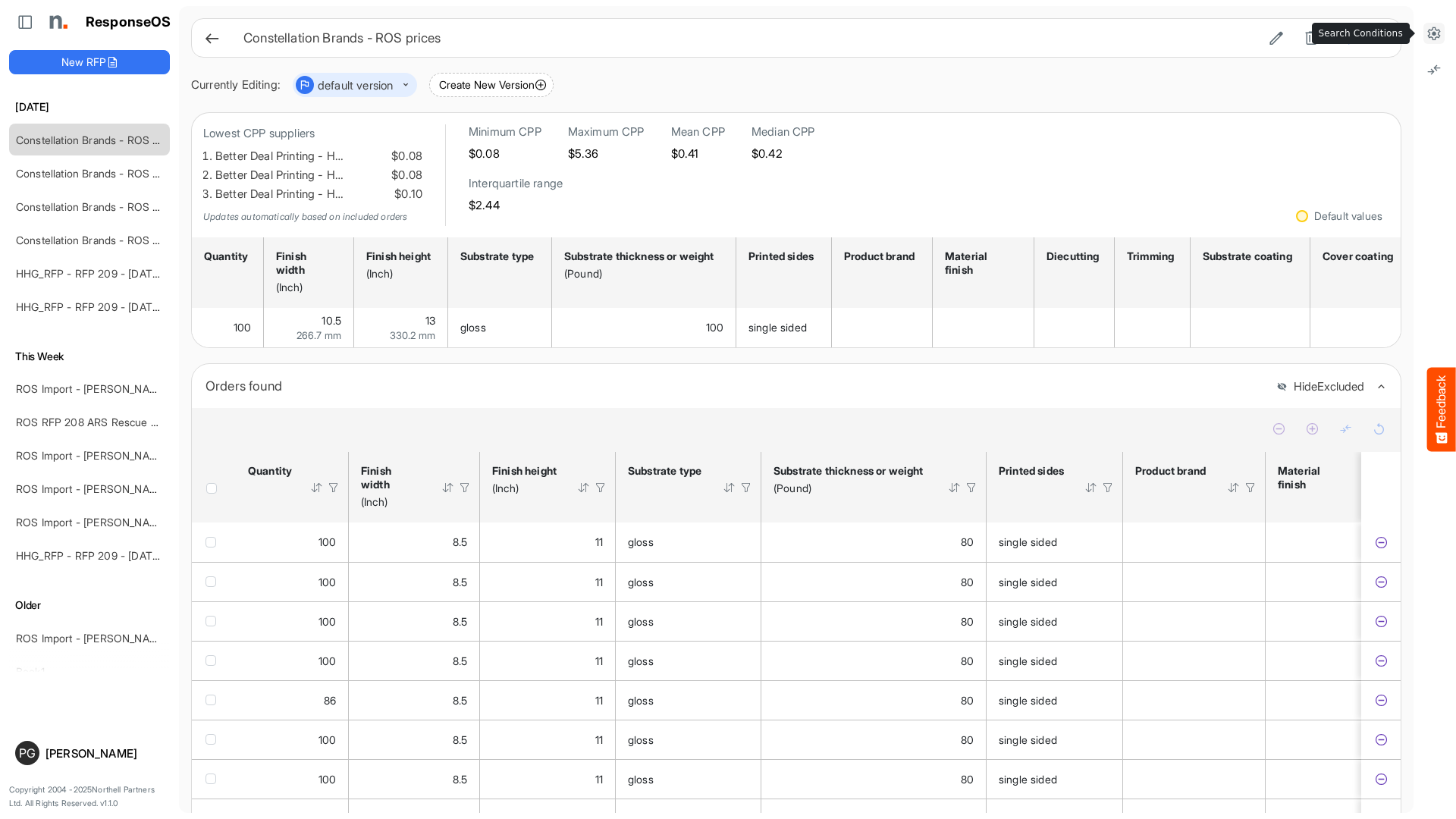
click at [1434, 37] on icon at bounding box center [1434, 33] width 15 height 15
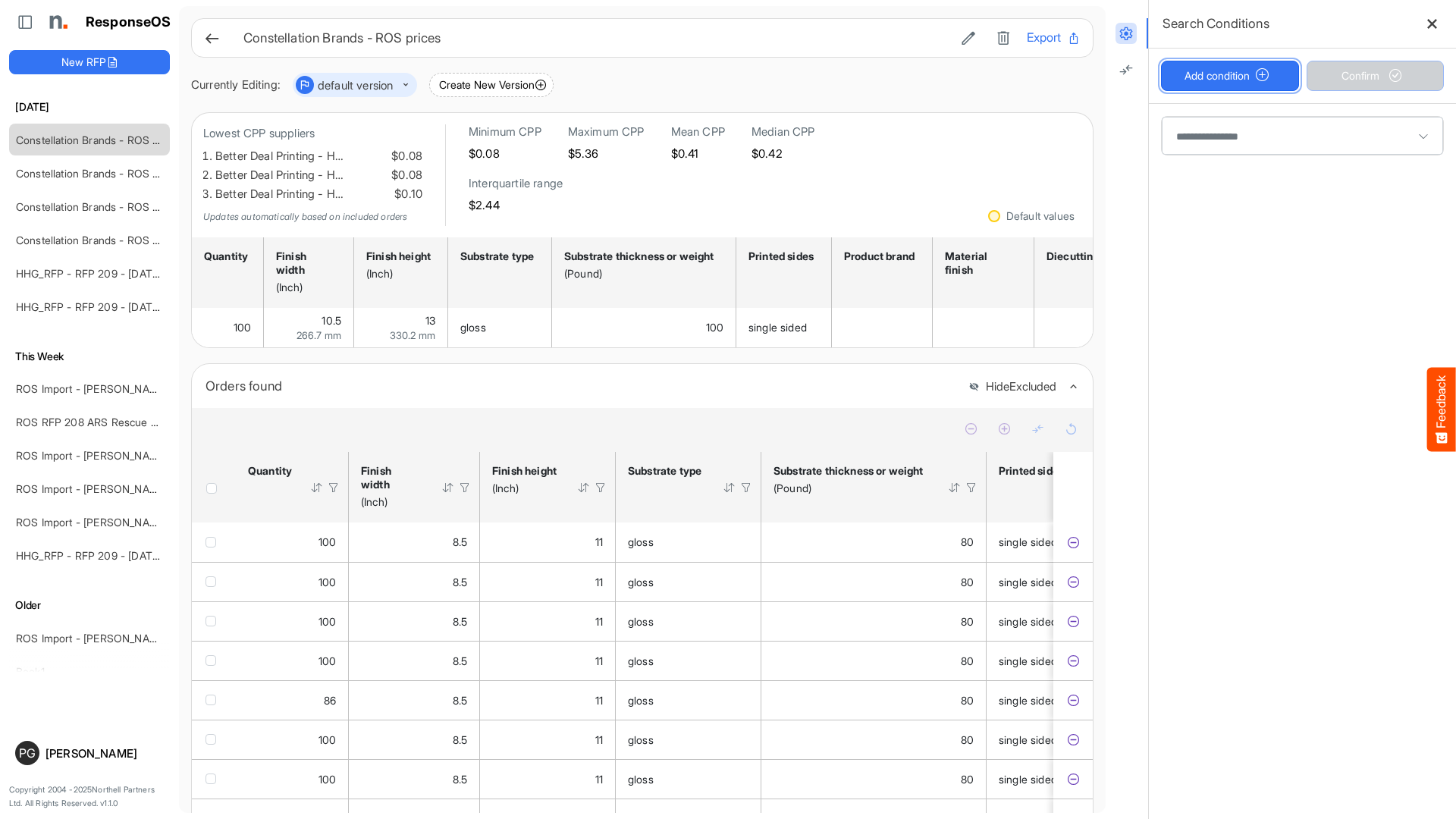
click at [1219, 75] on button "Add condition" at bounding box center [1230, 76] width 138 height 30
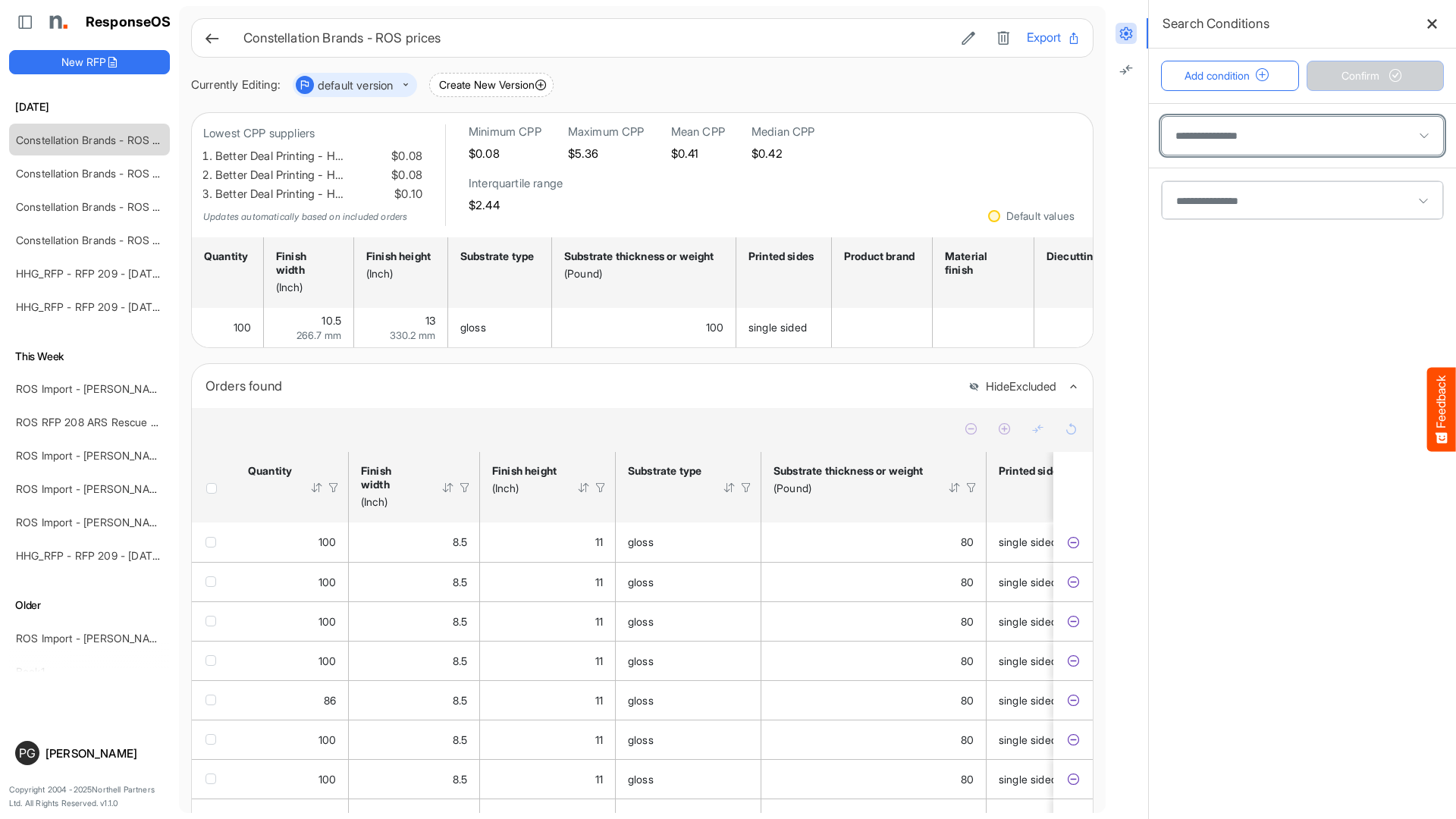
click at [1224, 141] on span at bounding box center [1303, 136] width 281 height 38
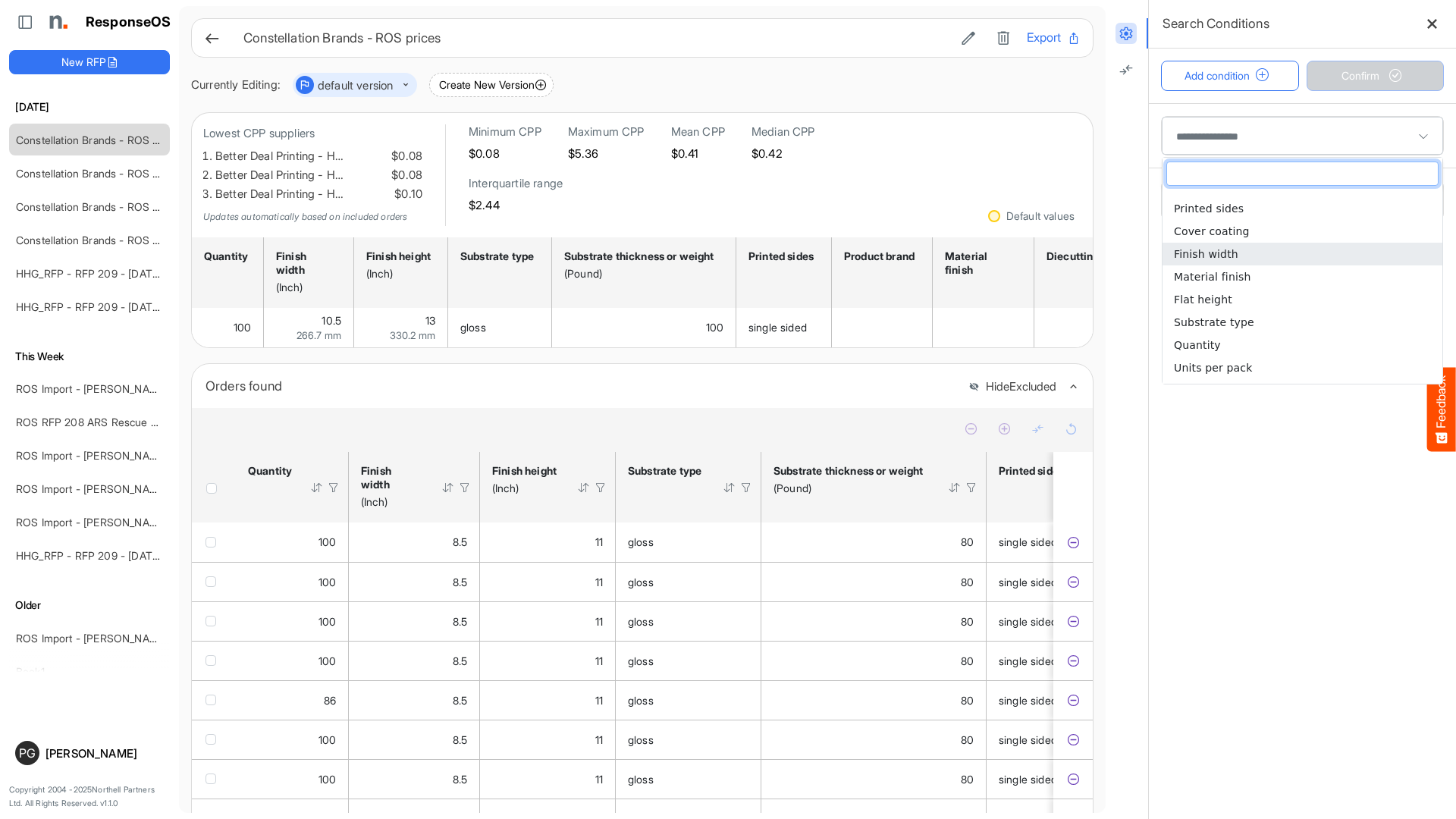
scroll to position [316, 0]
click at [1244, 318] on span "Substrate type" at bounding box center [1214, 316] width 81 height 12
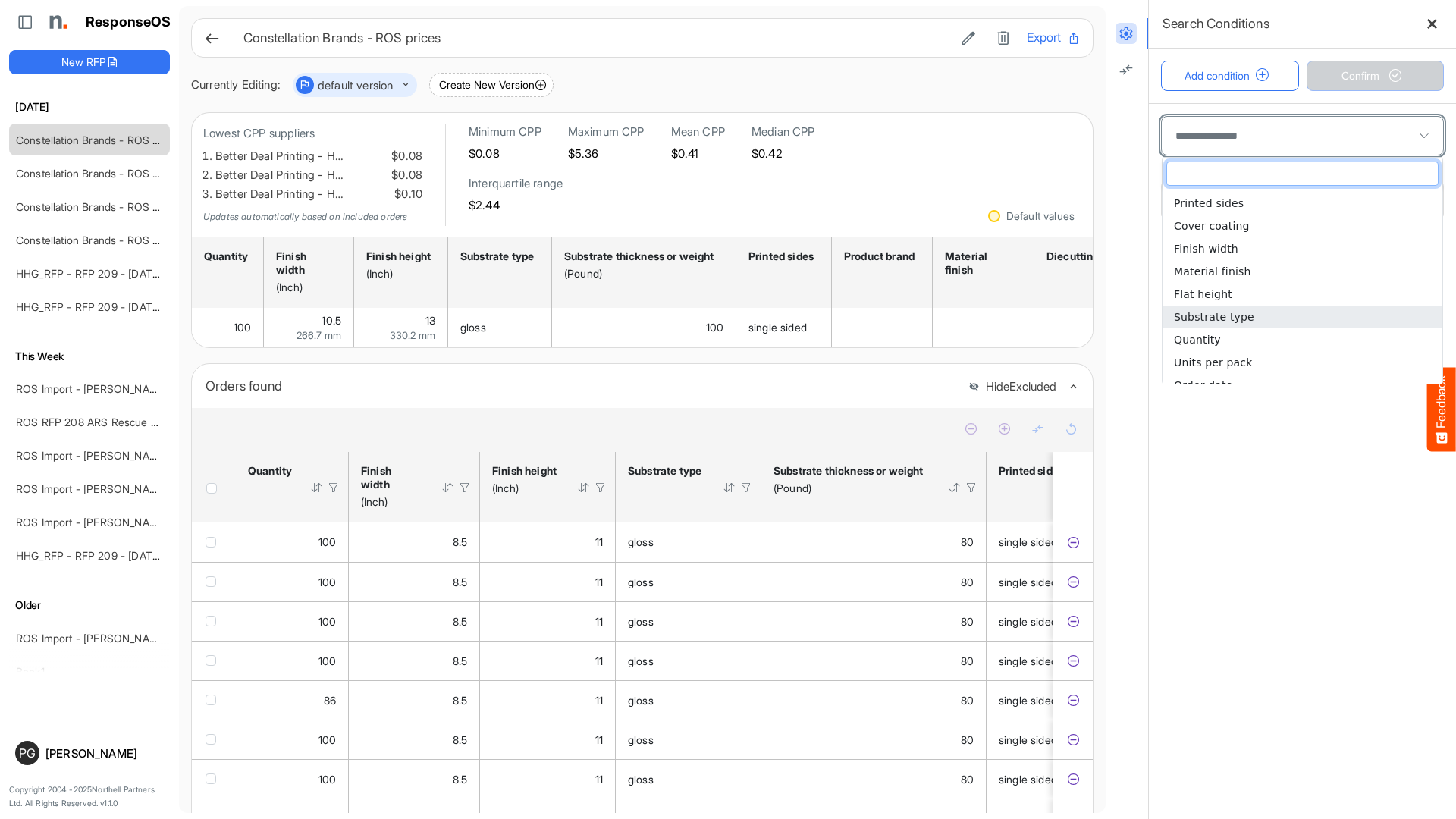
type input "**********"
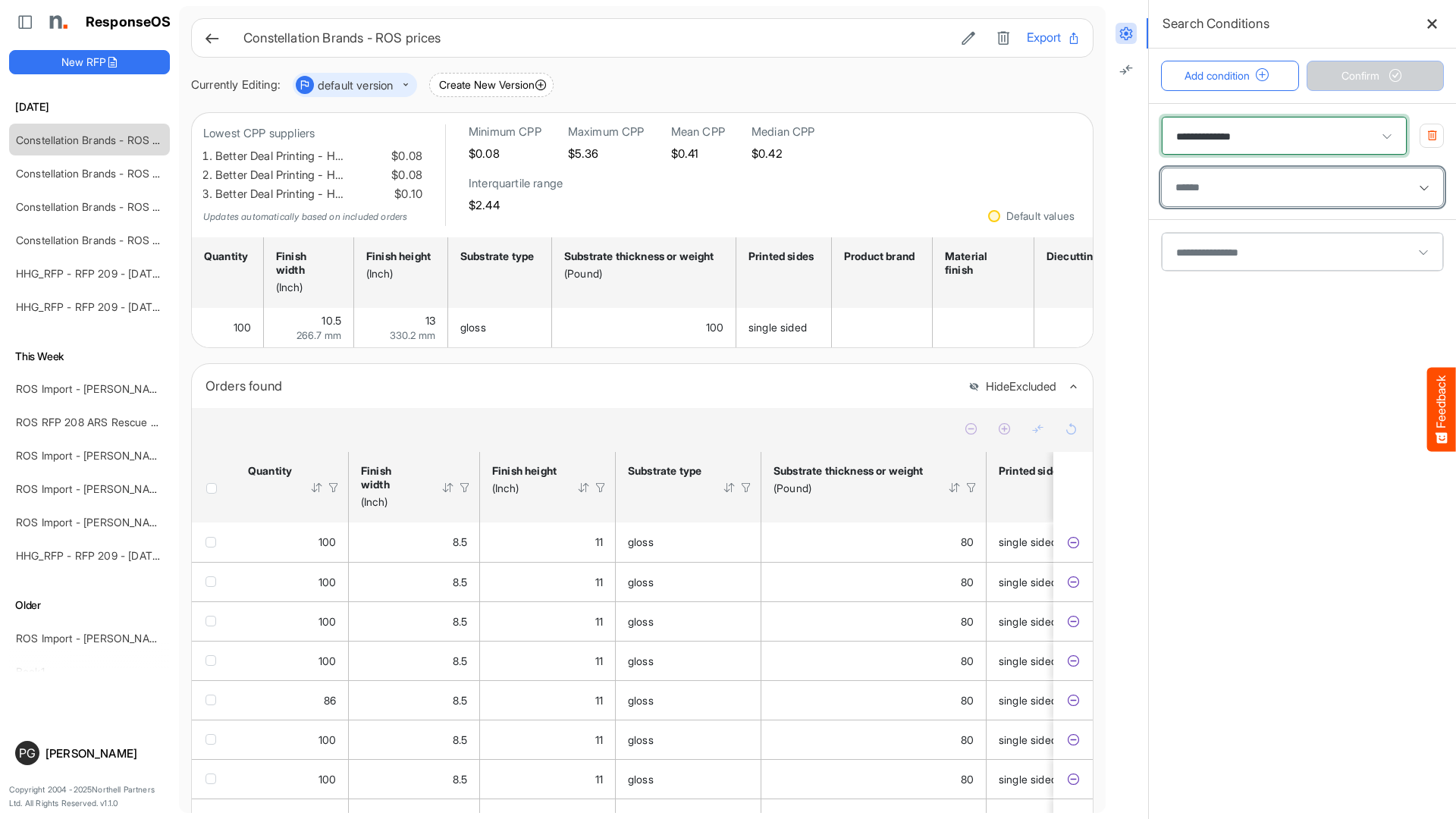
click at [1192, 176] on input "multiselect" at bounding box center [1189, 187] width 38 height 23
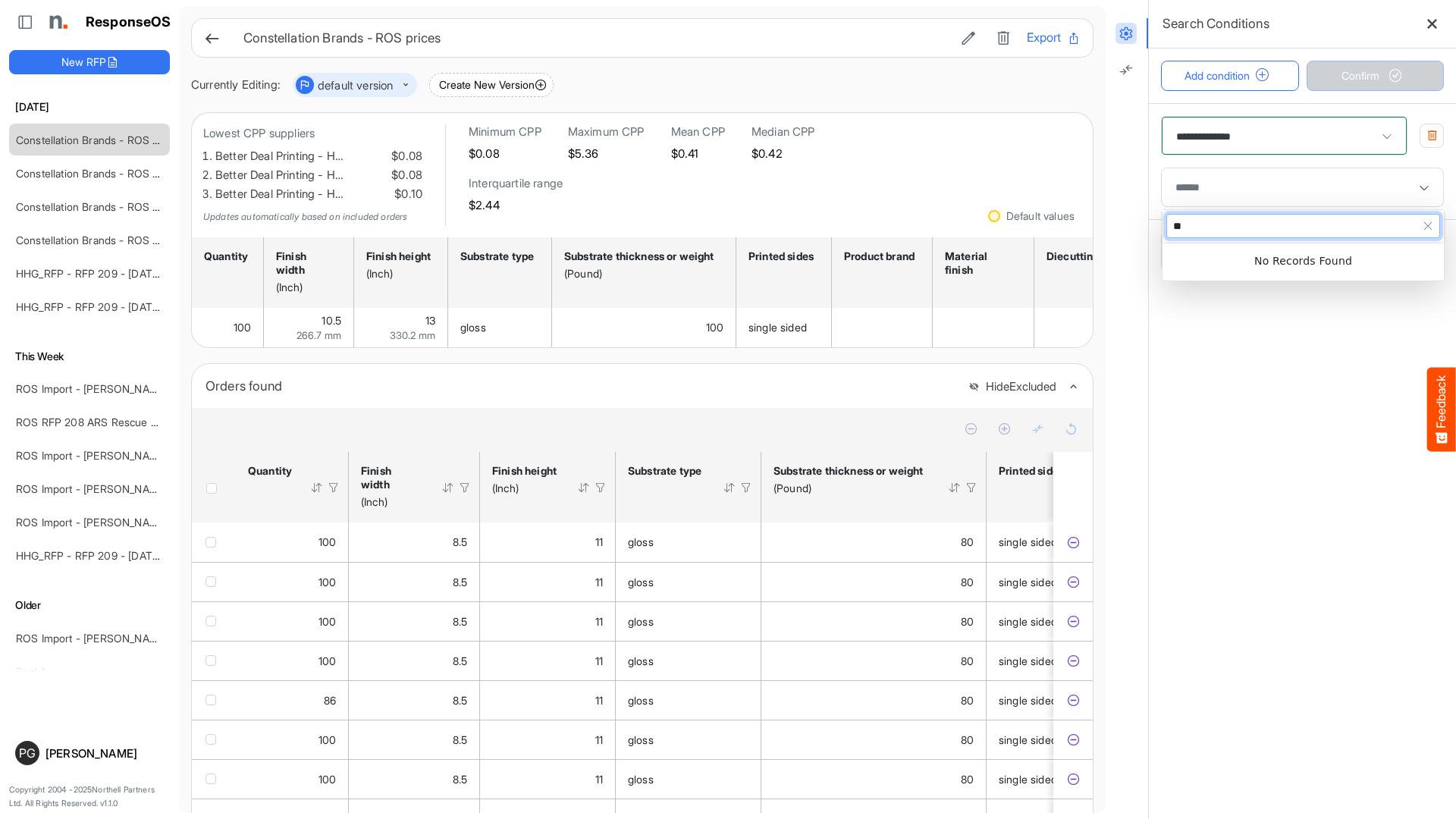
type input "*"
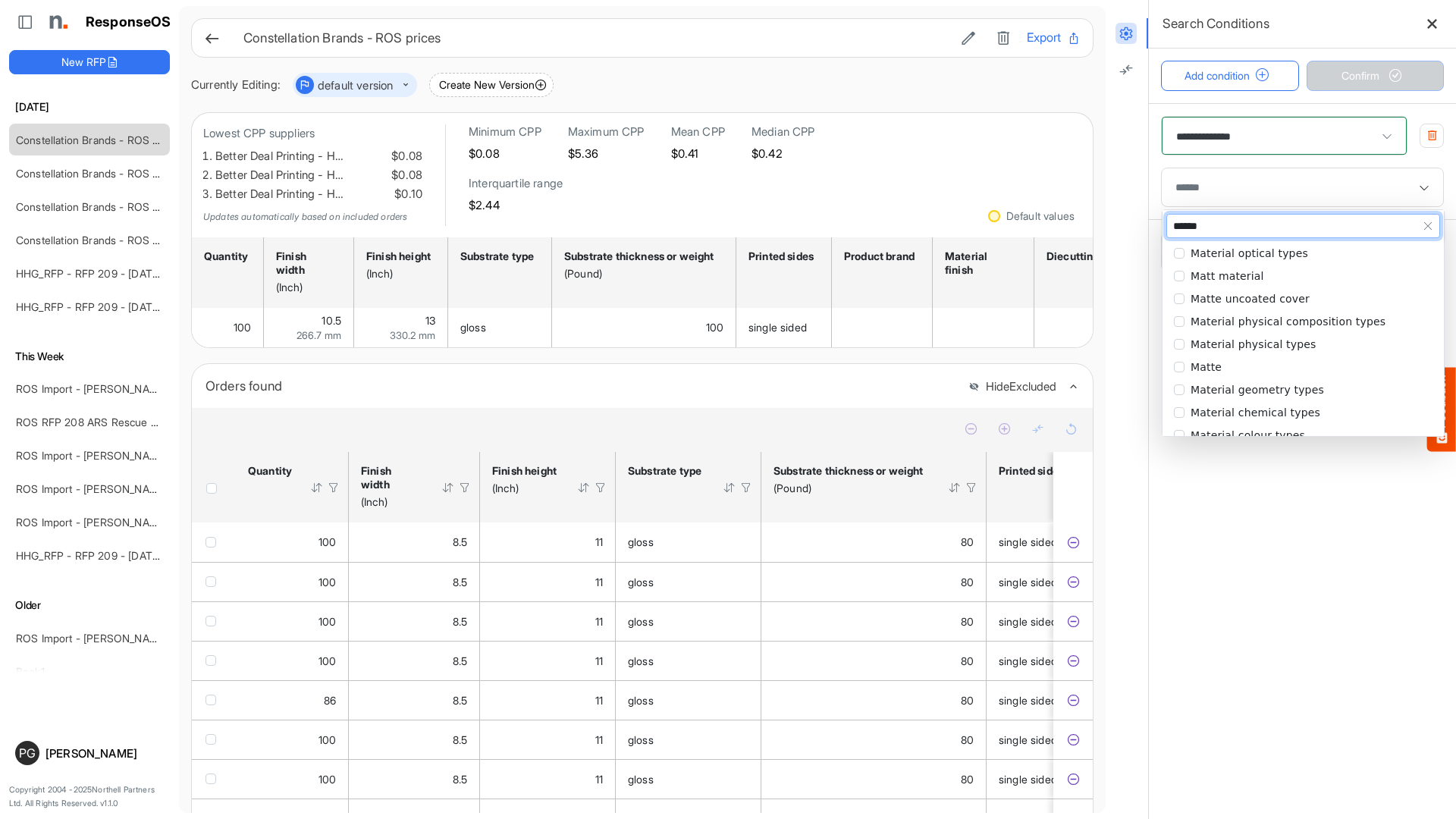
type input "*******"
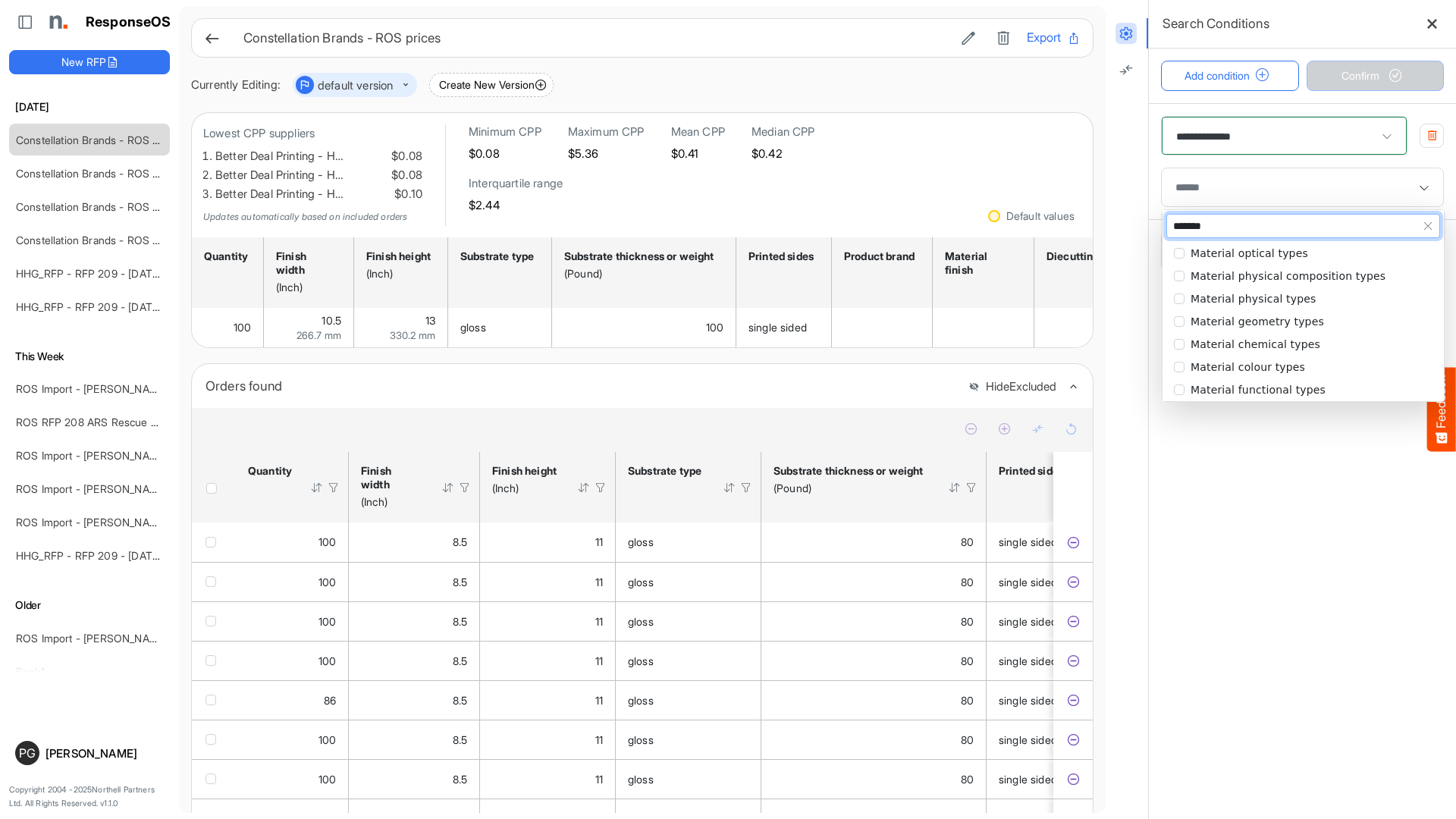
scroll to position [0, 0]
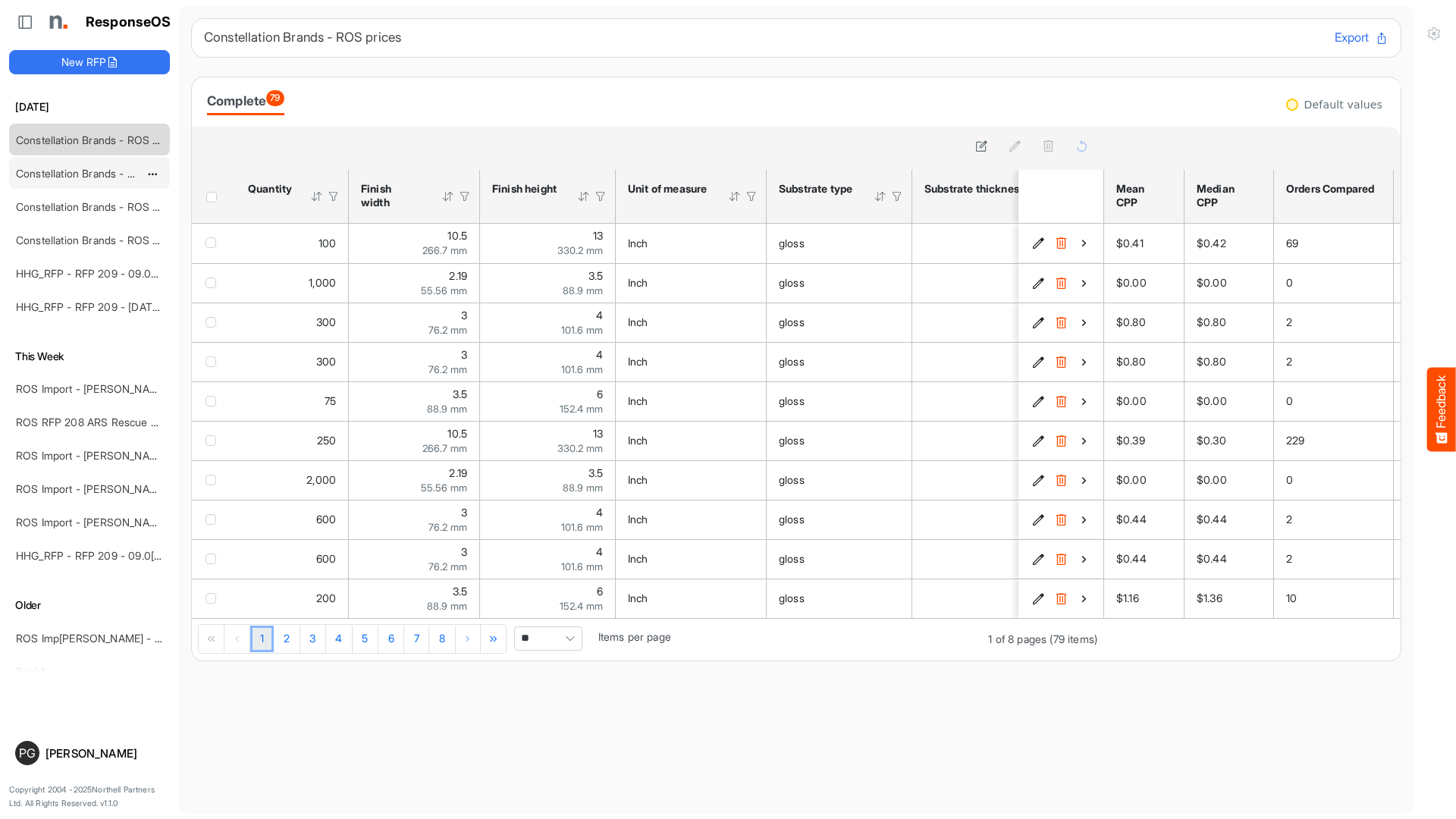
click at [98, 172] on link "Constellation Brands - ROS prices" at bounding box center [99, 173] width 166 height 13
click at [566, 649] on span "Pagerdropdown" at bounding box center [570, 639] width 23 height 23
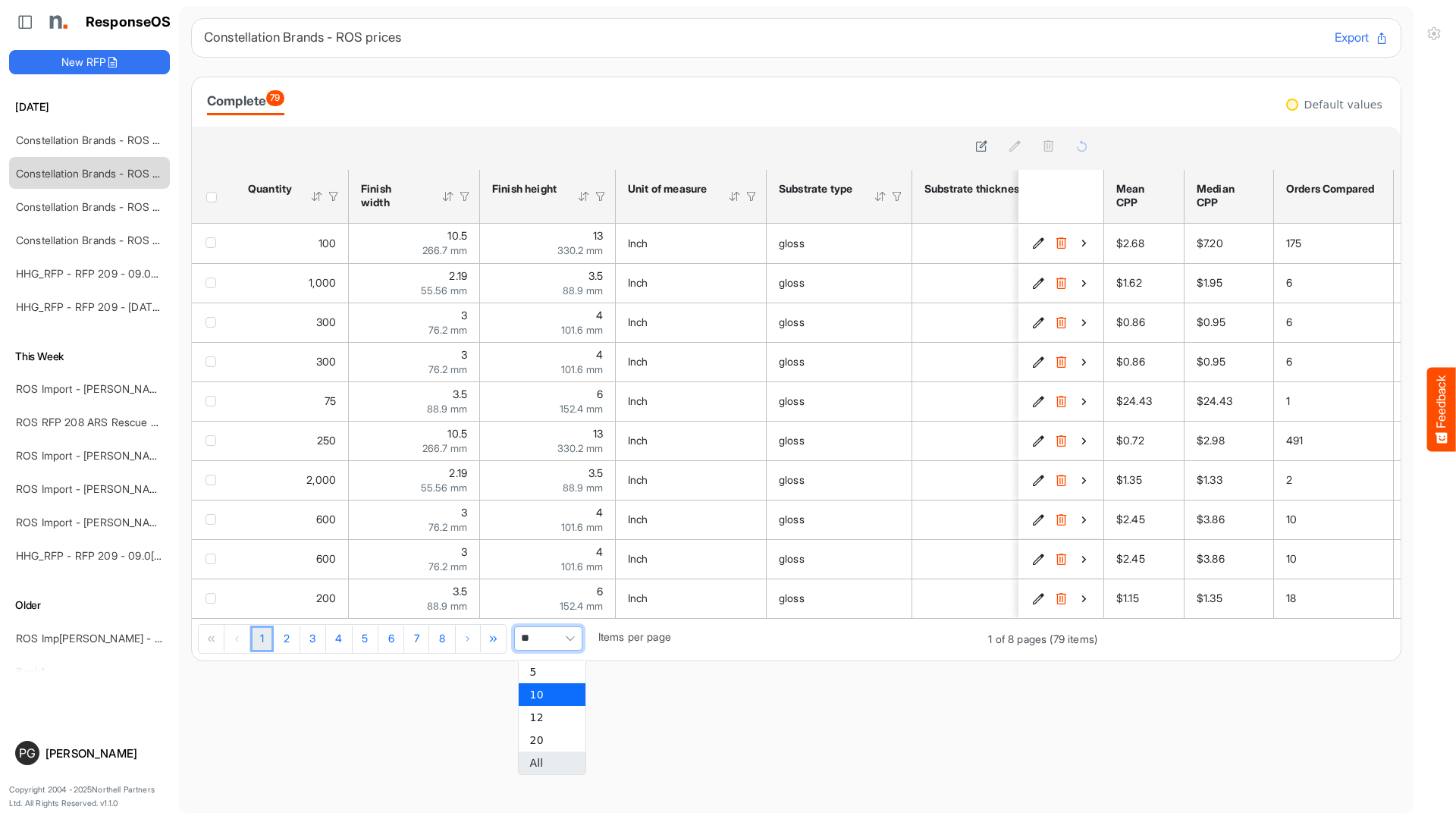
click at [556, 761] on li "All" at bounding box center [552, 763] width 66 height 23
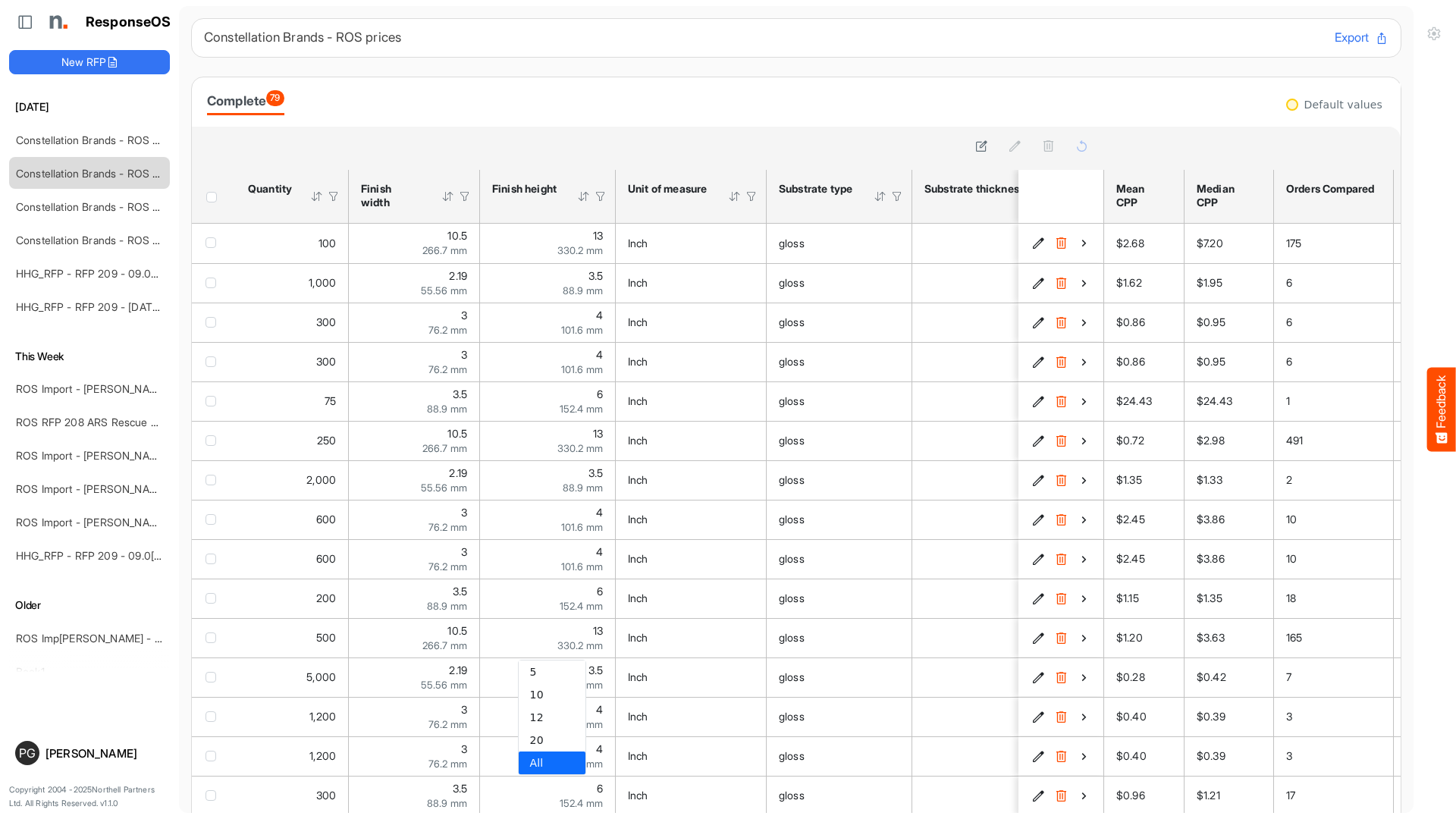
type input "***"
drag, startPoint x: 1289, startPoint y: 243, endPoint x: 1306, endPoint y: 244, distance: 17.0
click at [1306, 244] on div "175" at bounding box center [1334, 243] width 95 height 17
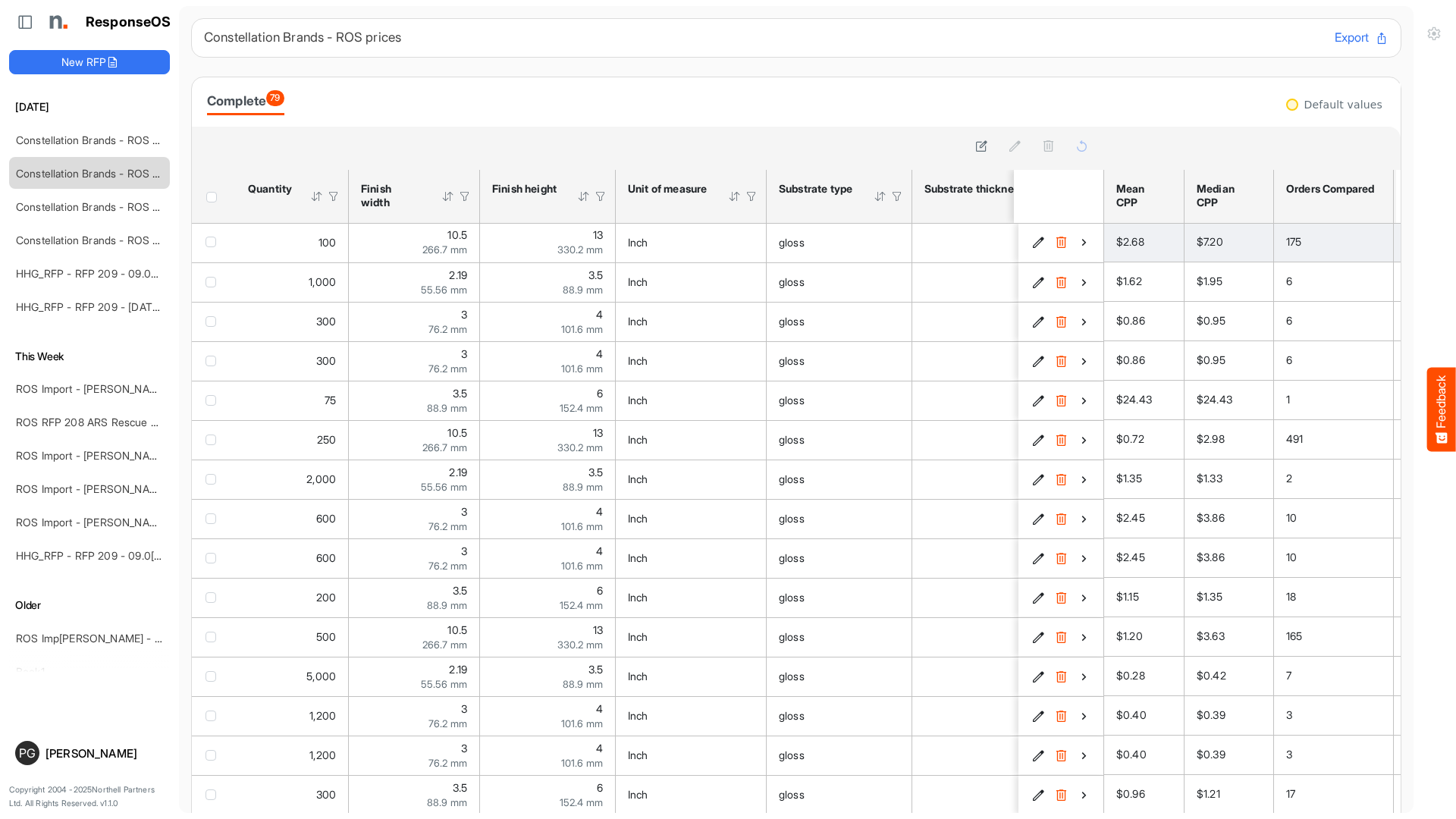
click at [1297, 244] on span "175" at bounding box center [1294, 241] width 15 height 13
click at [81, 201] on link "Constellation Brands - ROS prices" at bounding box center [99, 206] width 166 height 13
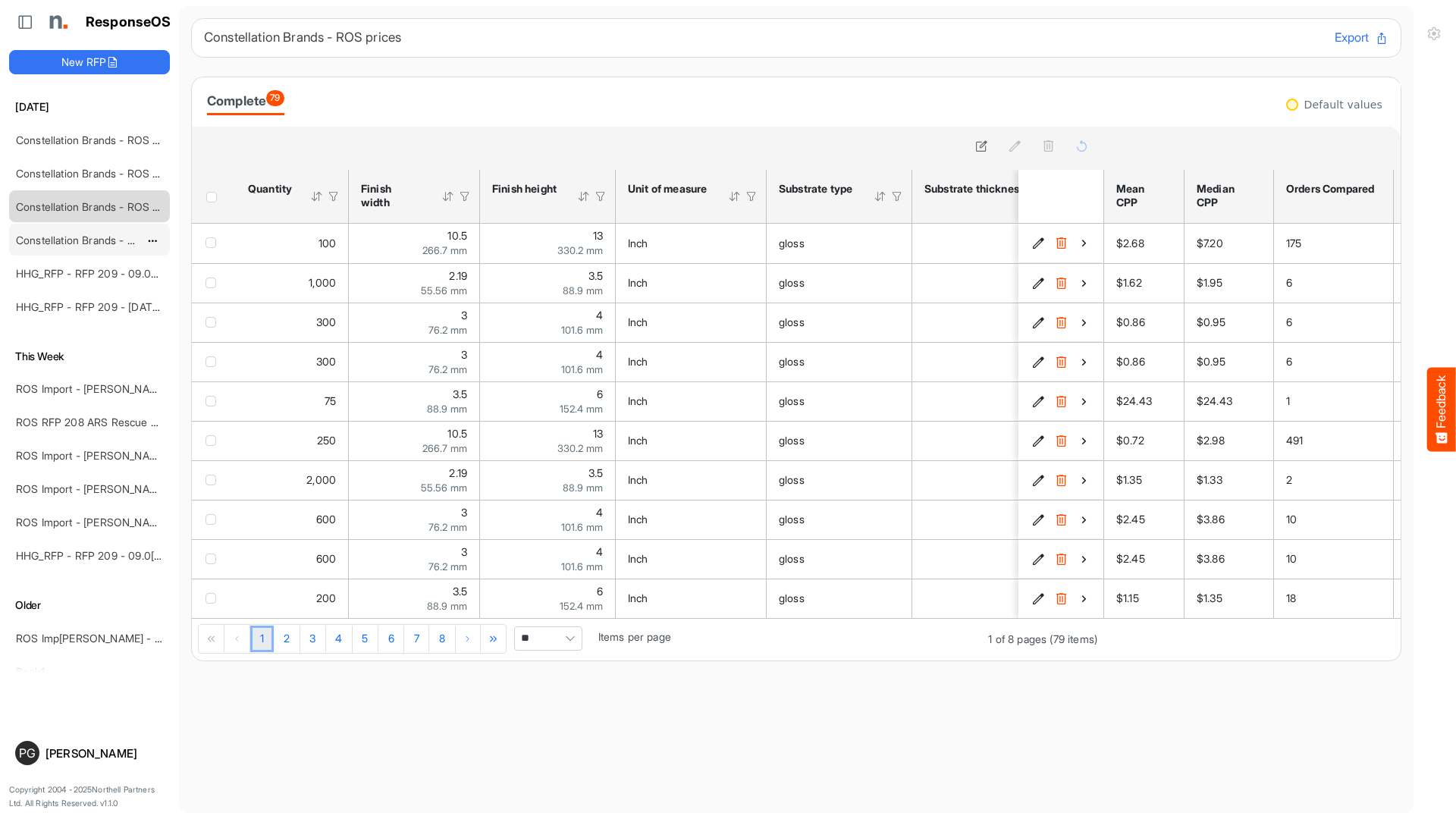
scroll to position [2, 0]
click at [73, 240] on link "Constellation Brands - ROS prices" at bounding box center [99, 239] width 166 height 13
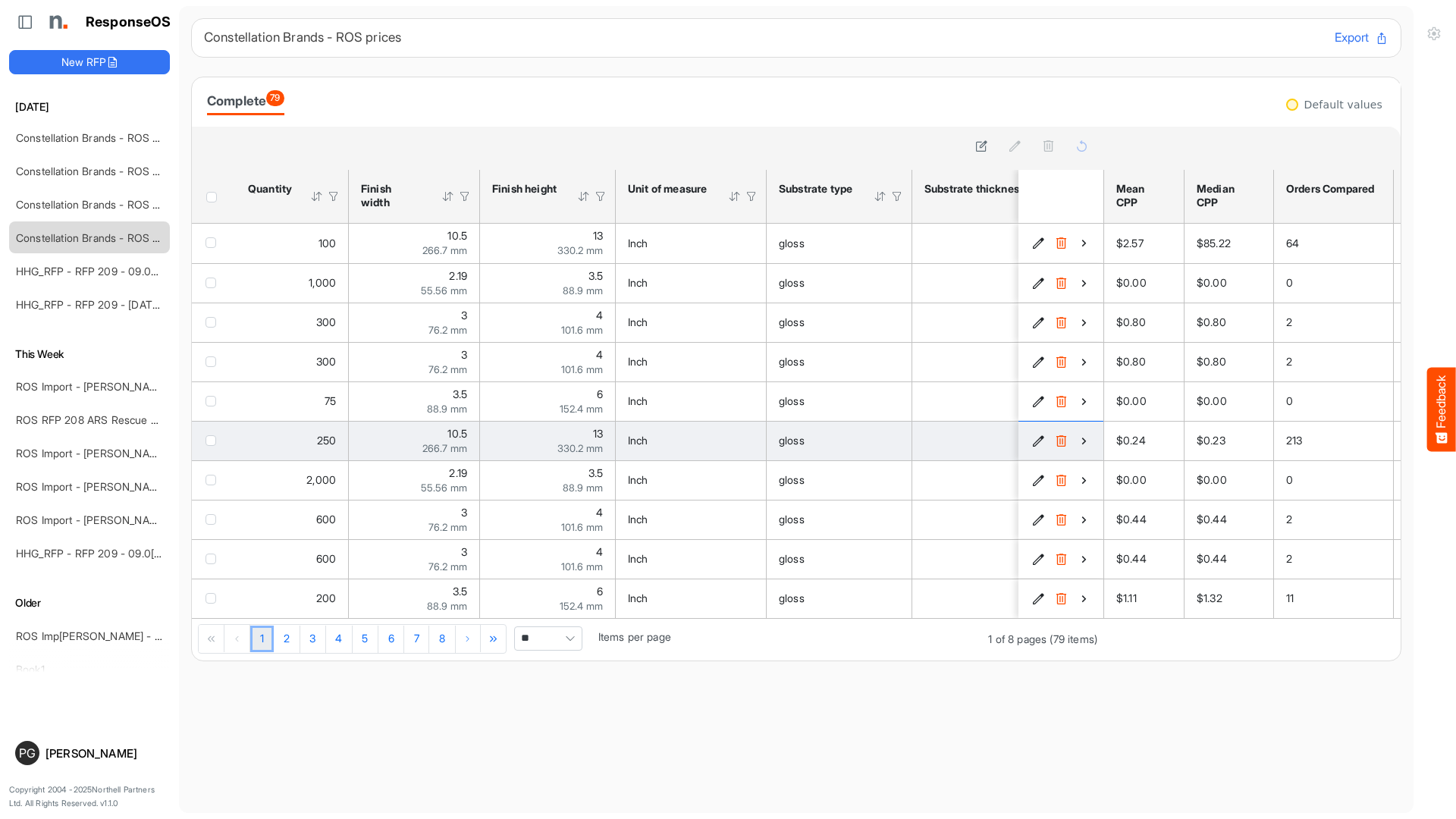
click at [1086, 443] on icon "154cc1bb-9ea9-44c5-8b31-65014c37c36b is template cell Column Header" at bounding box center [1084, 441] width 13 height 13
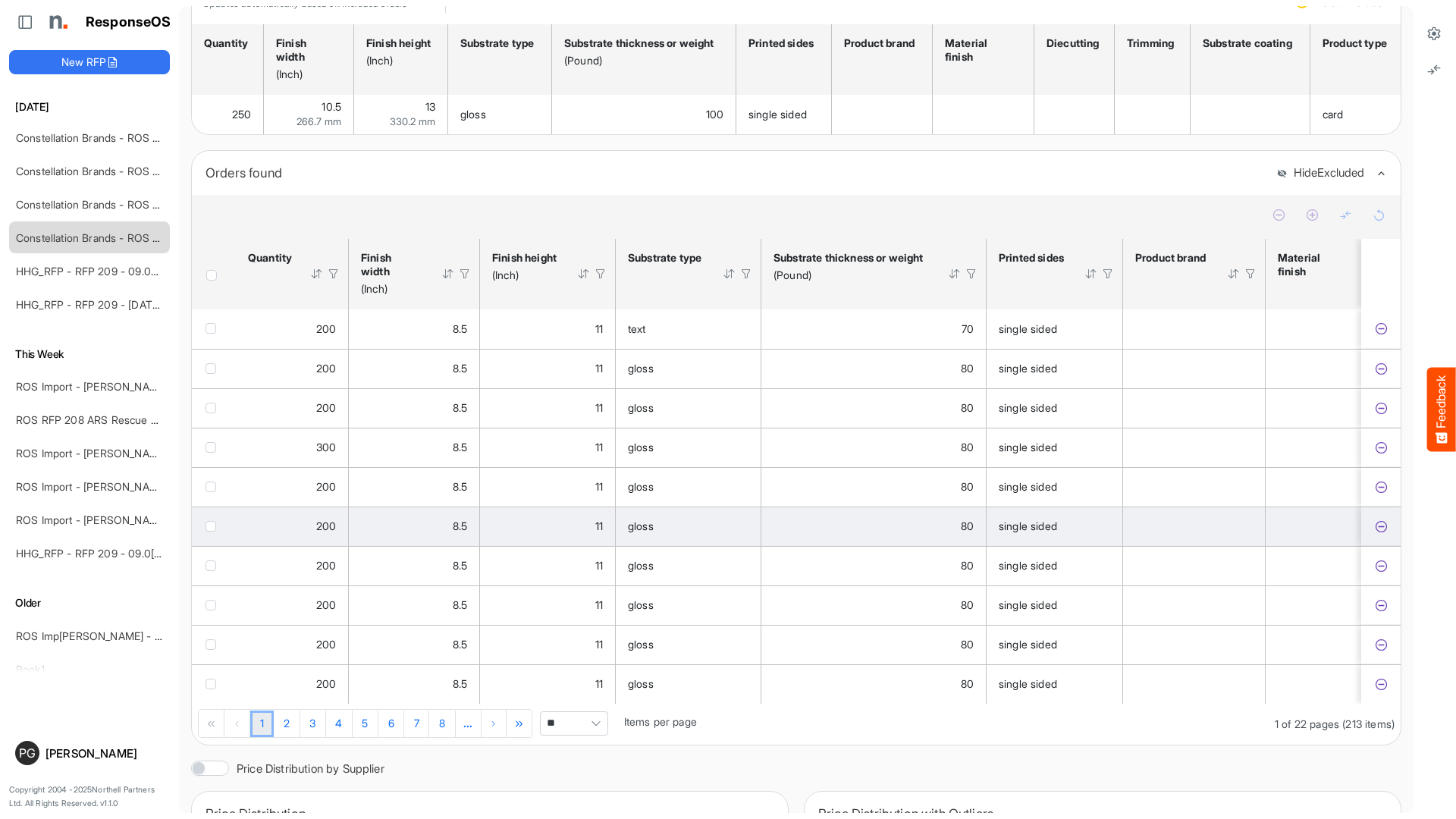
scroll to position [258, 0]
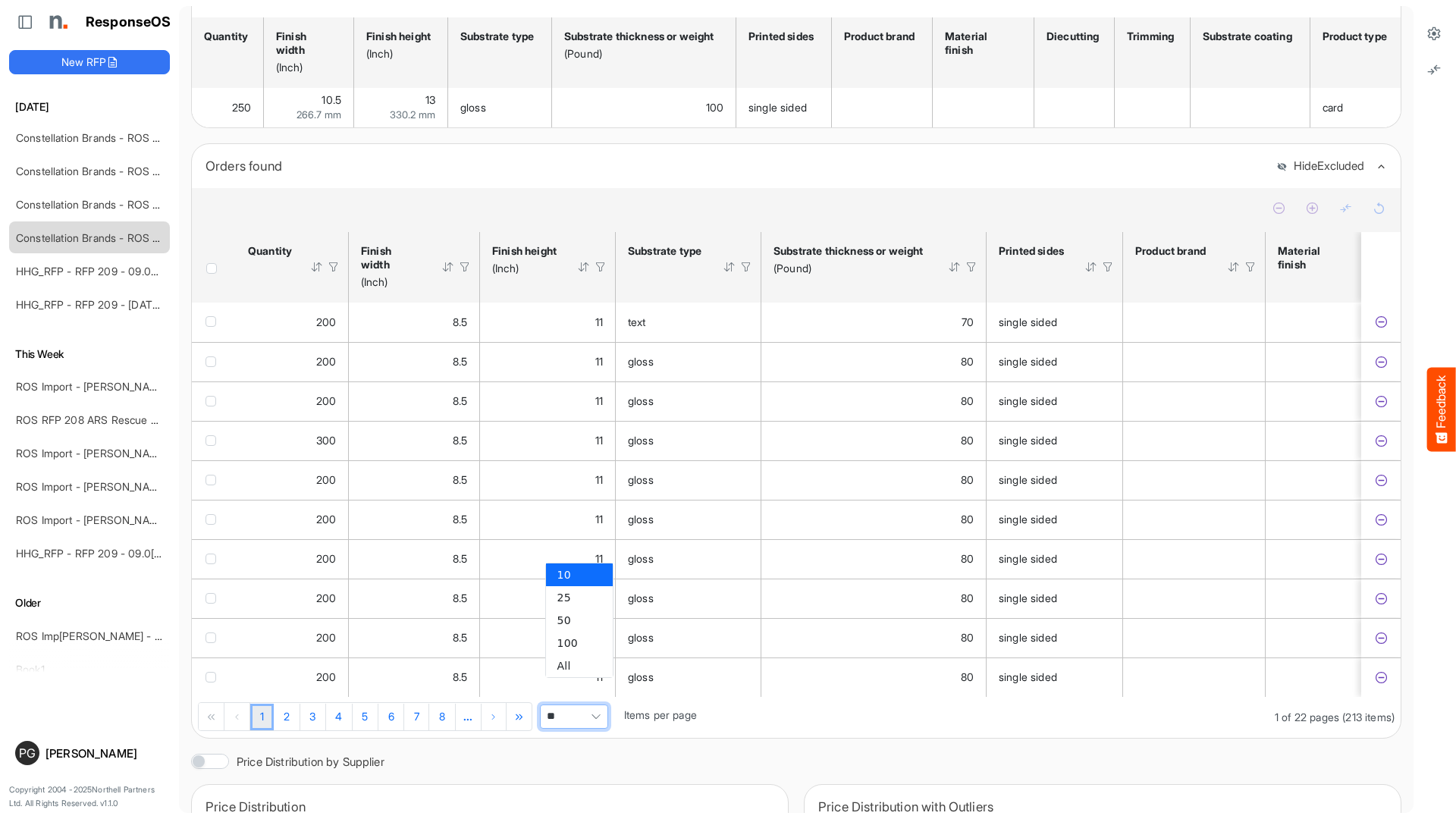
click at [602, 705] on span "Pagerdropdown" at bounding box center [596, 716] width 23 height 23
click at [589, 660] on li "All" at bounding box center [579, 666] width 66 height 23
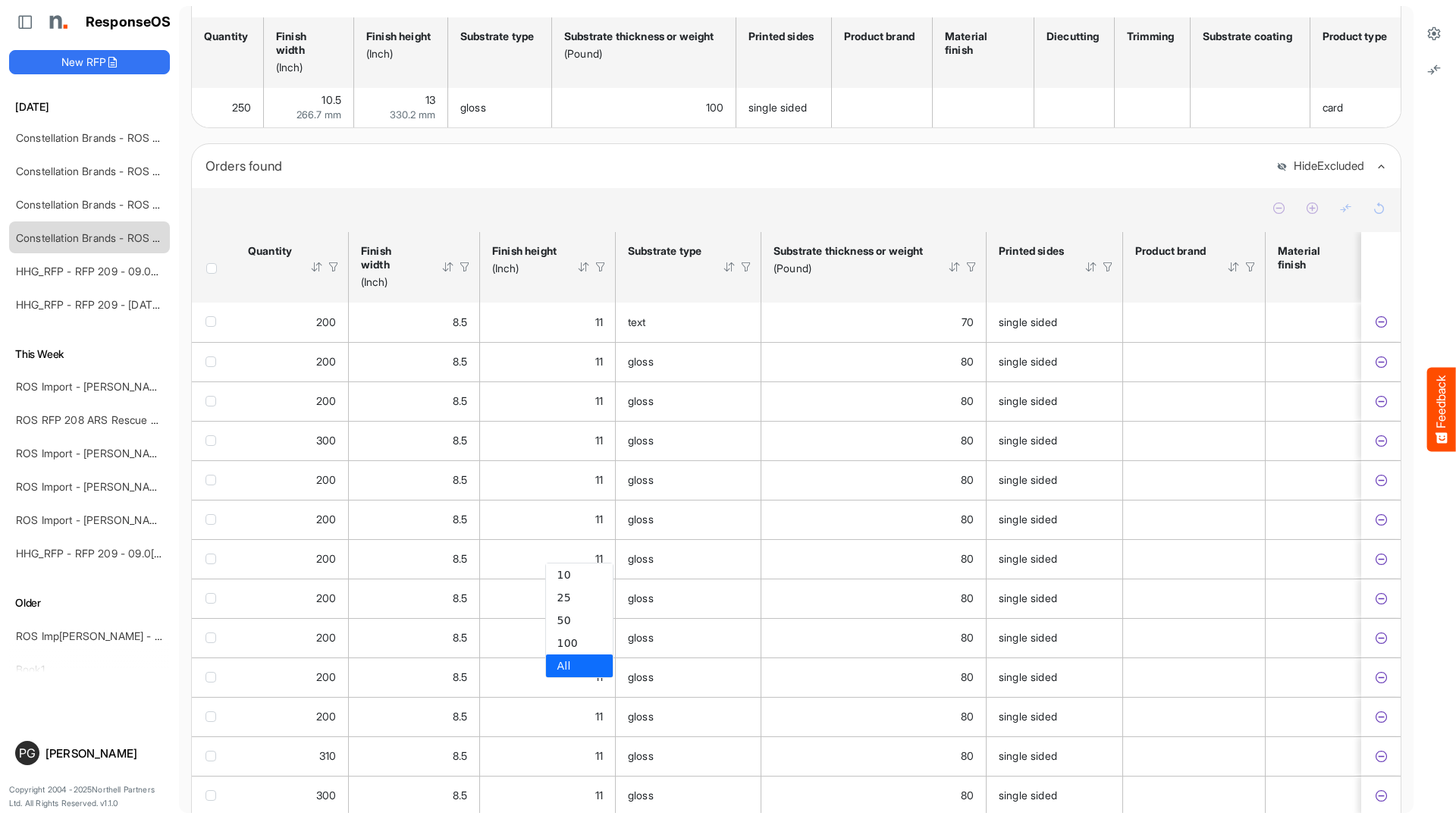
click at [565, 668] on li "All" at bounding box center [579, 666] width 66 height 23
type input "***"
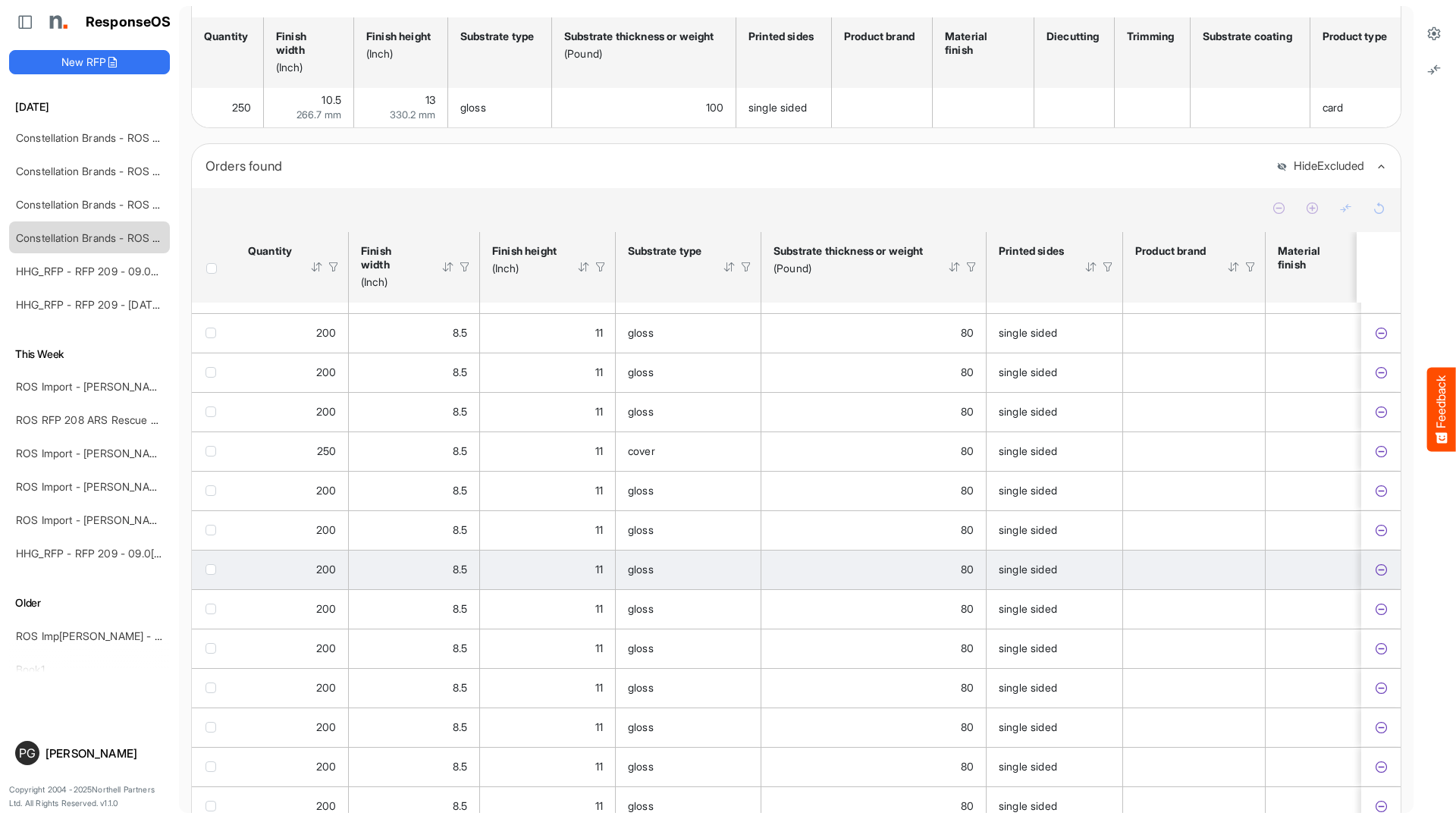
scroll to position [1291, 0]
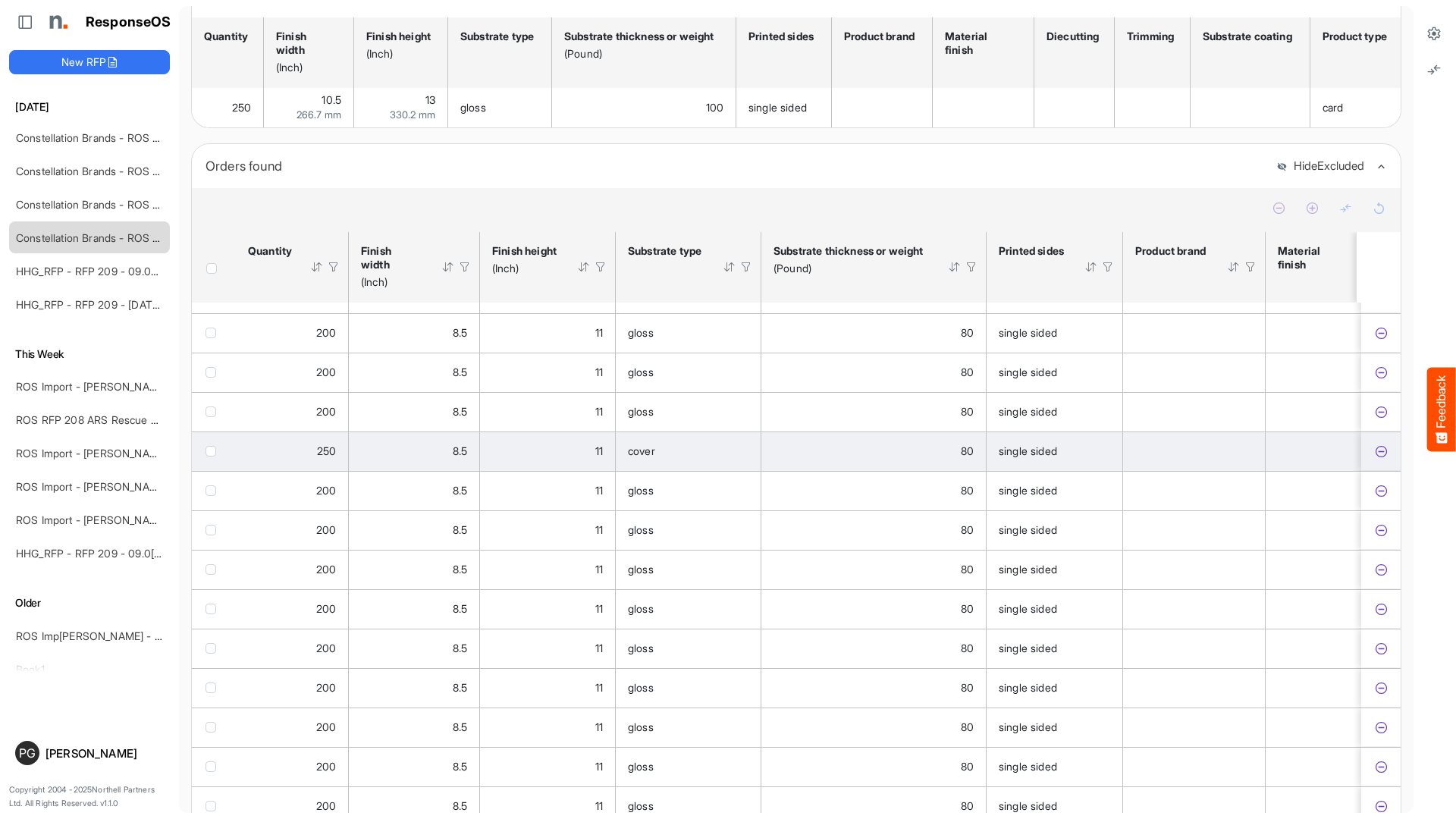
click at [643, 444] on span "cover" at bounding box center [642, 451] width 28 height 13
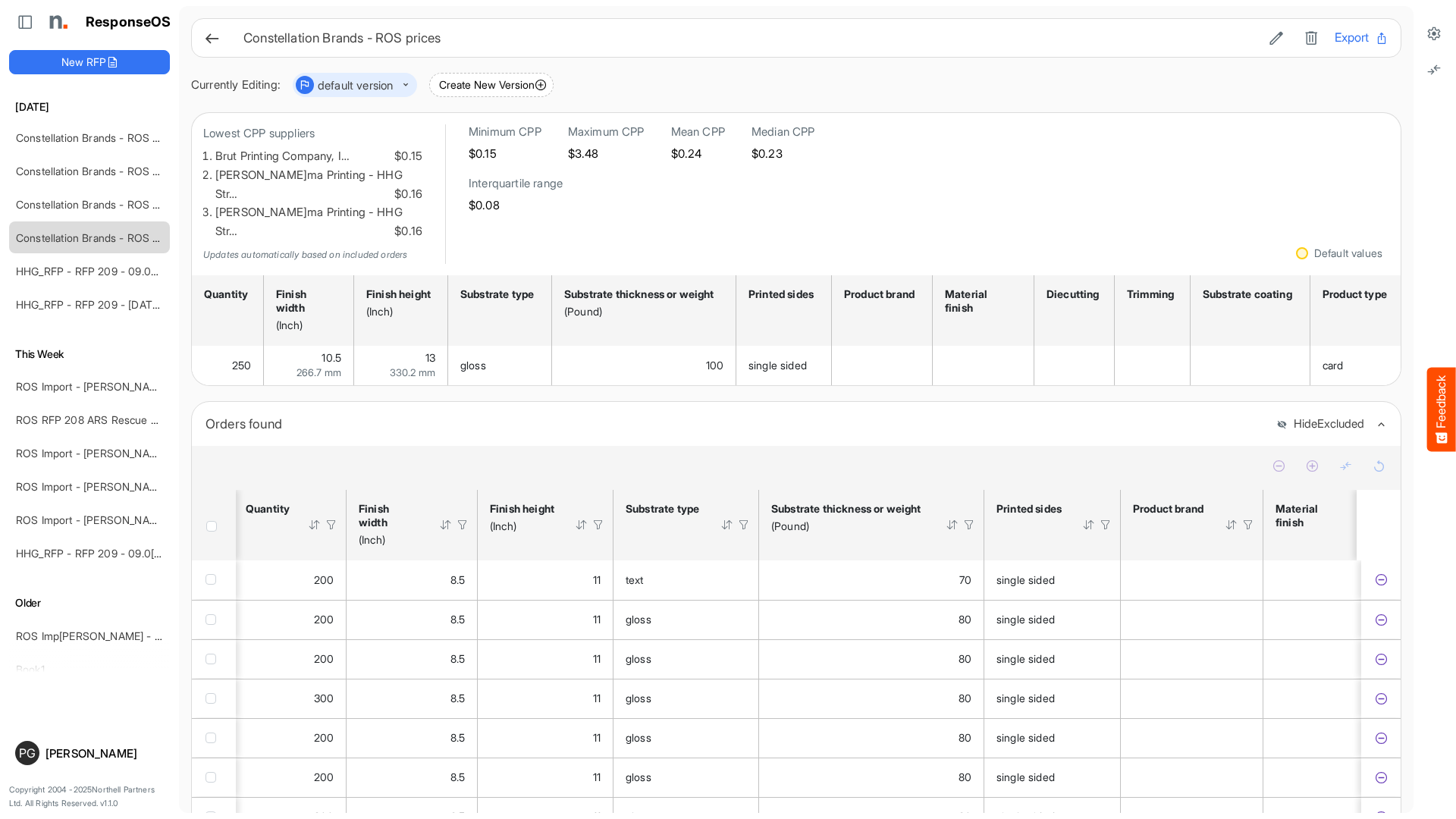
scroll to position [0, 0]
